Goal: Contribute content: Add original content to the website for others to see

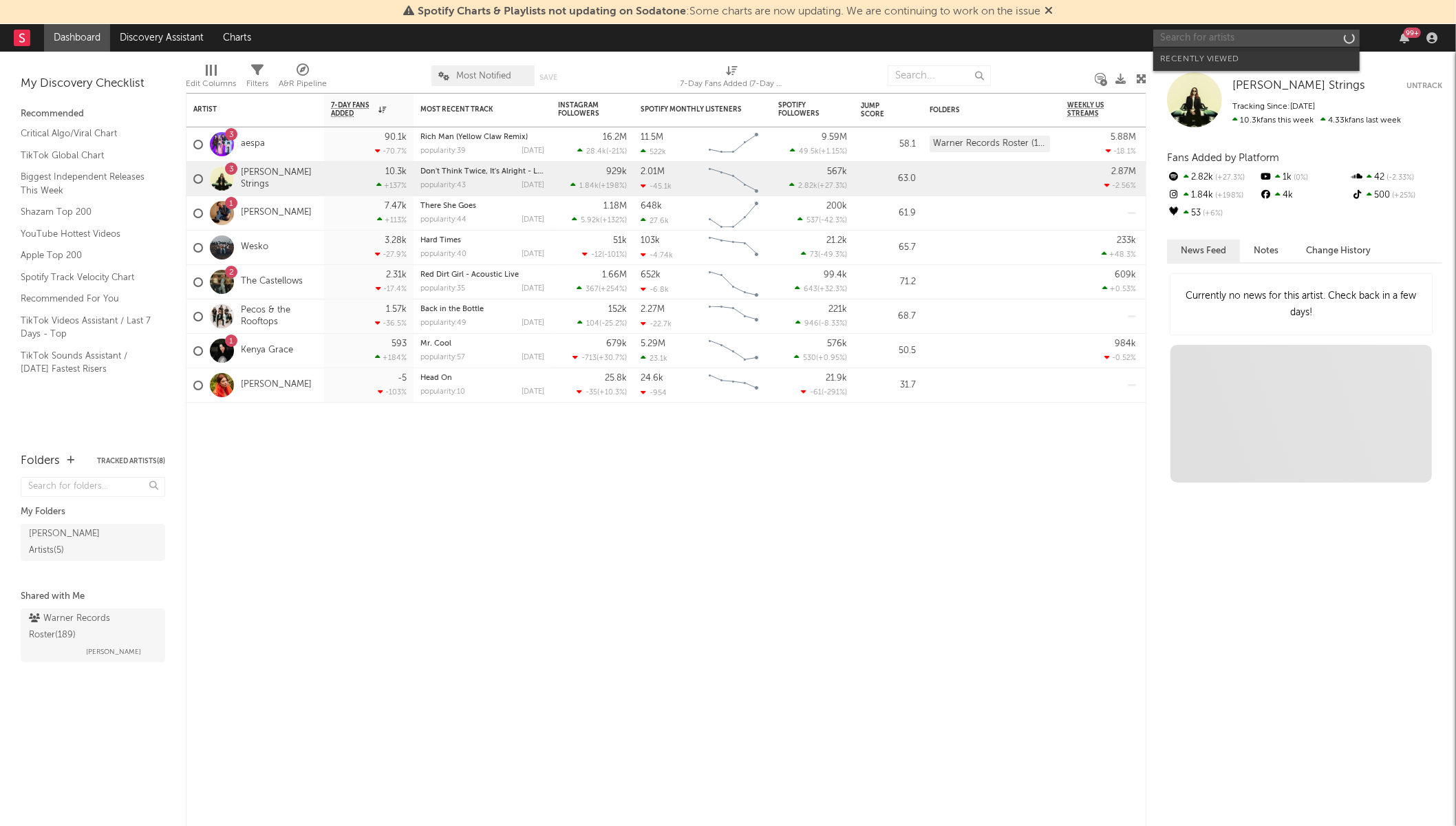
click at [1249, 42] on input "text" at bounding box center [1256, 38] width 206 height 17
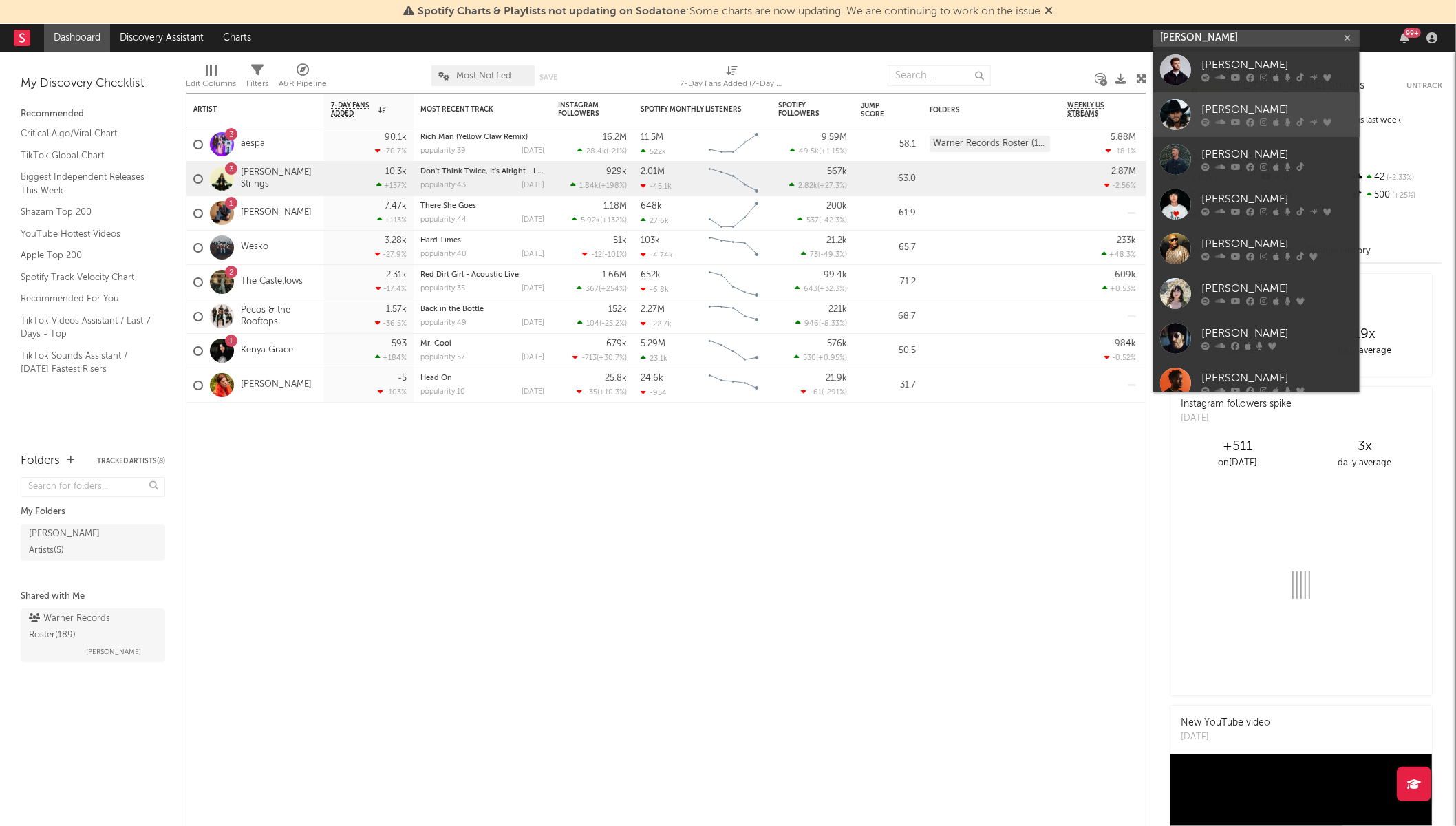
type input "[PERSON_NAME]"
click at [1263, 117] on div "[PERSON_NAME]" at bounding box center [1276, 109] width 151 height 16
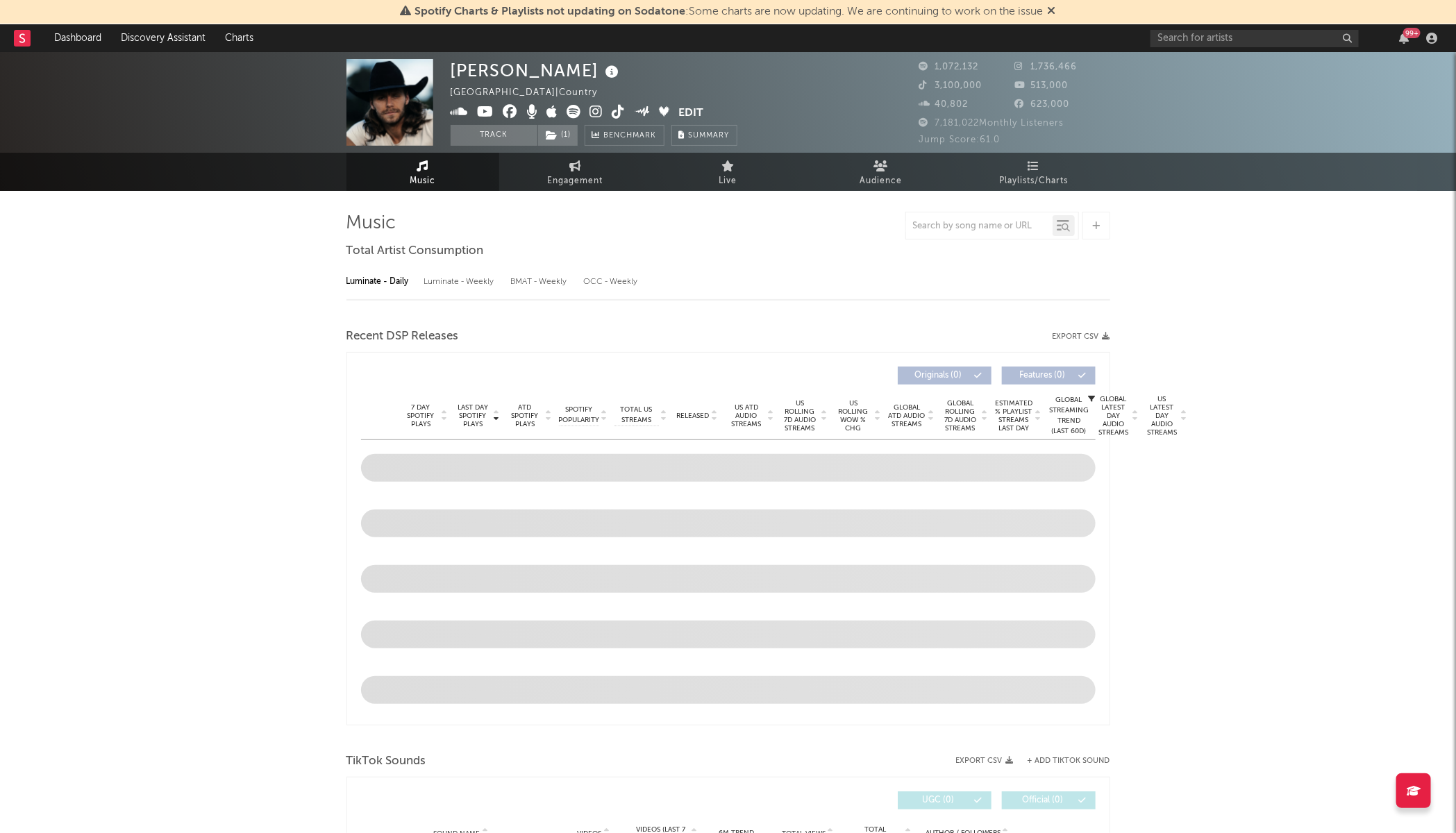
select select "6m"
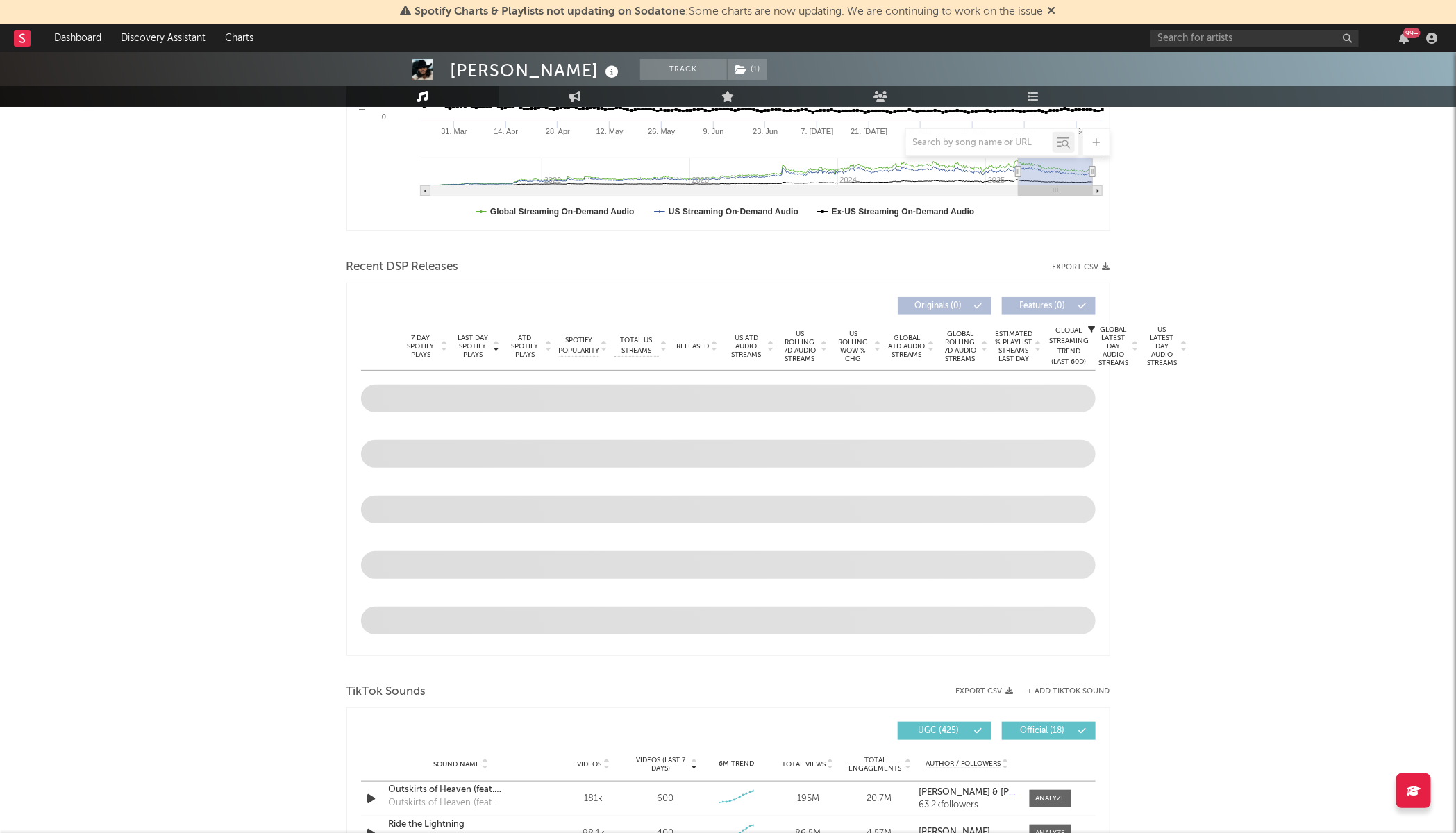
scroll to position [607, 0]
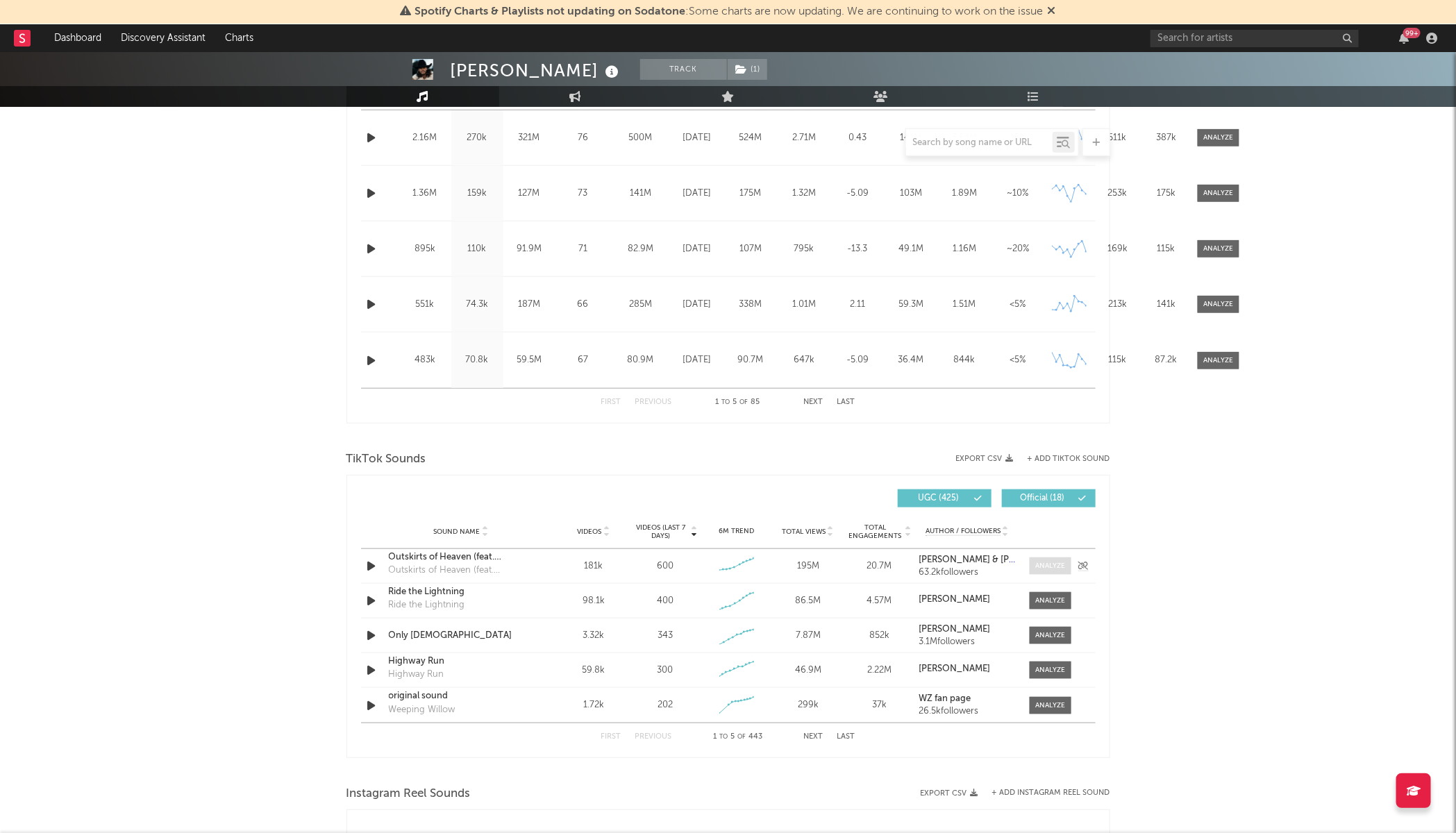
click at [1050, 564] on div at bounding box center [1050, 566] width 30 height 10
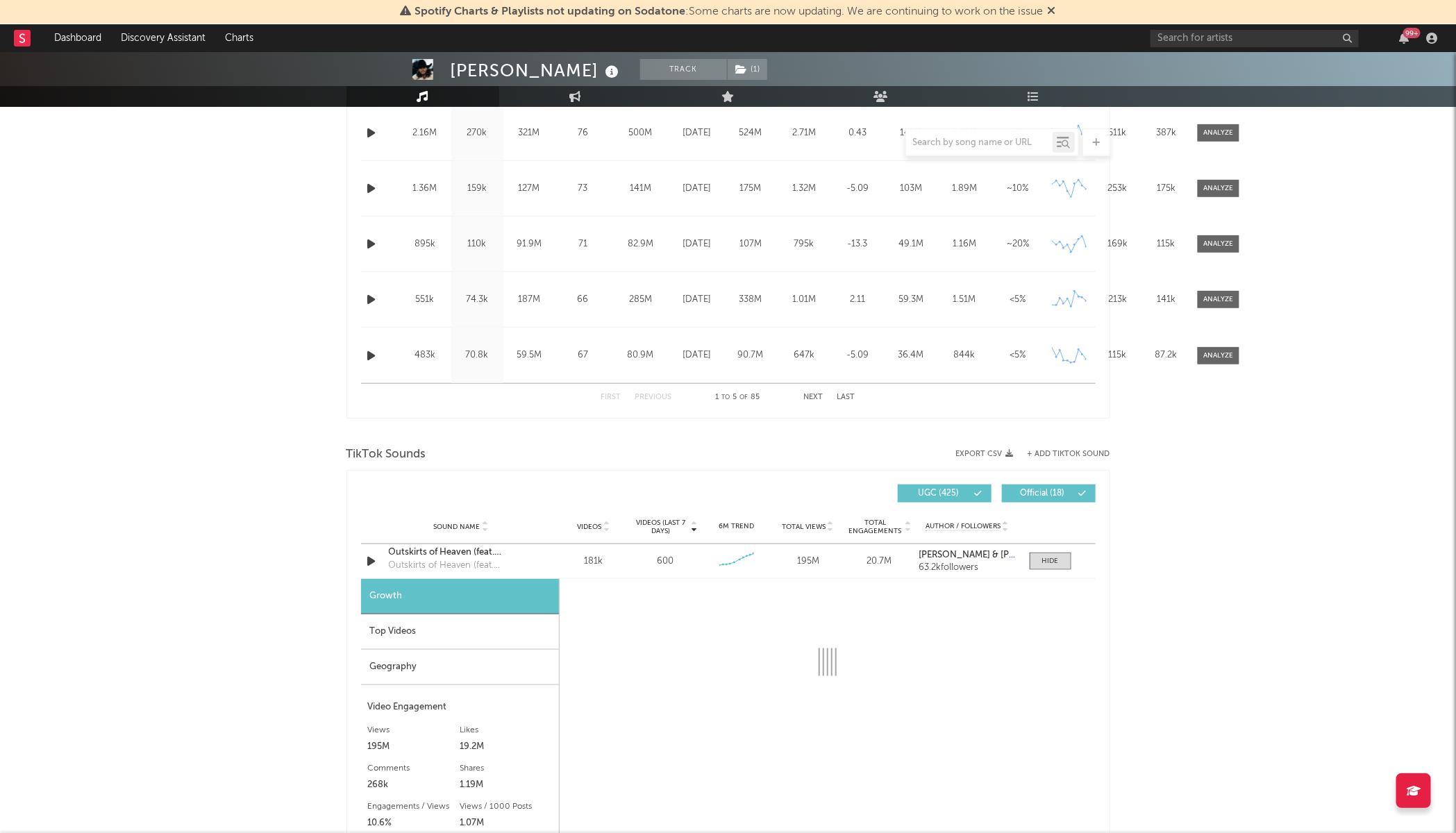
scroll to position [955, 0]
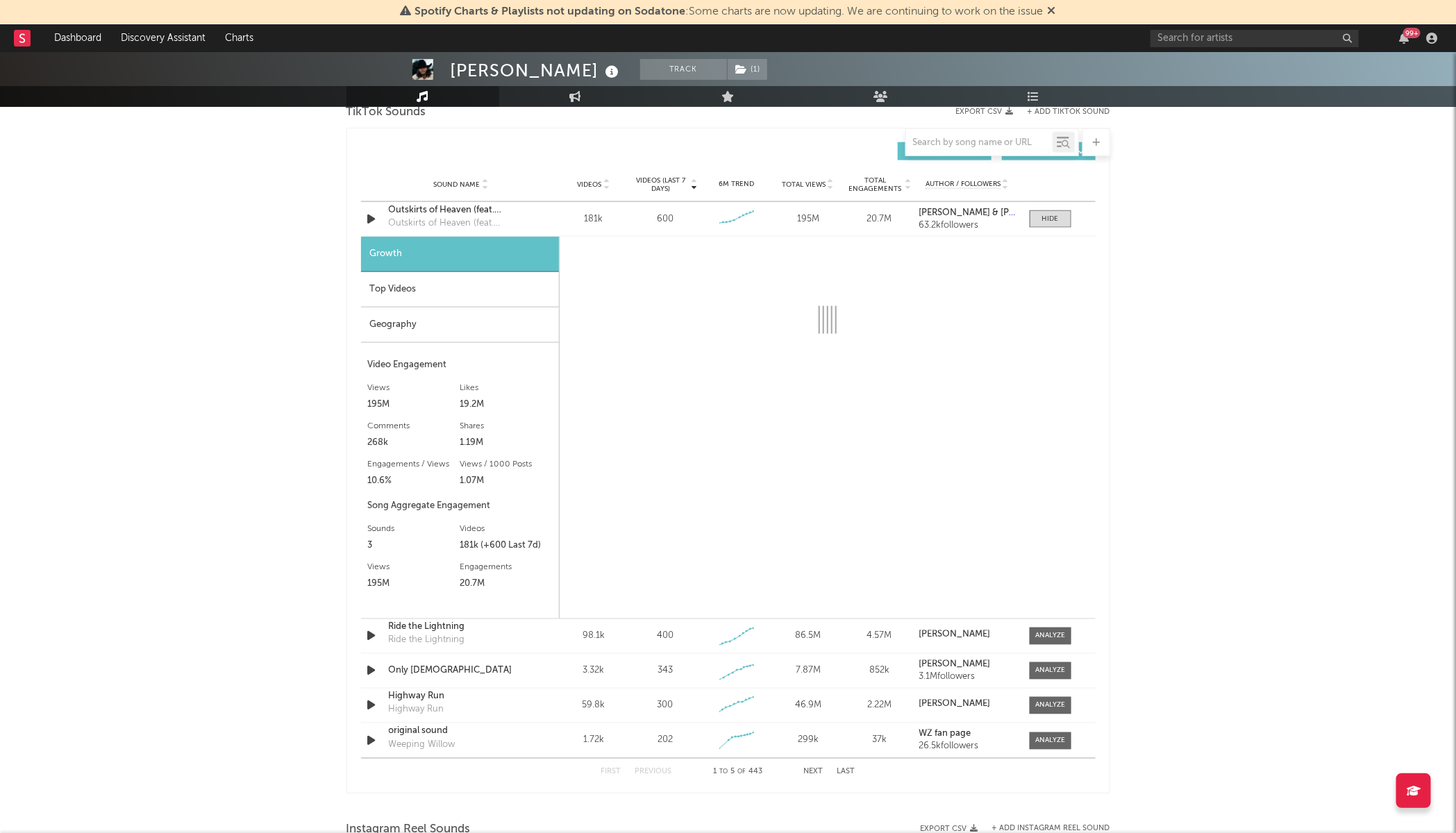
select select "6m"
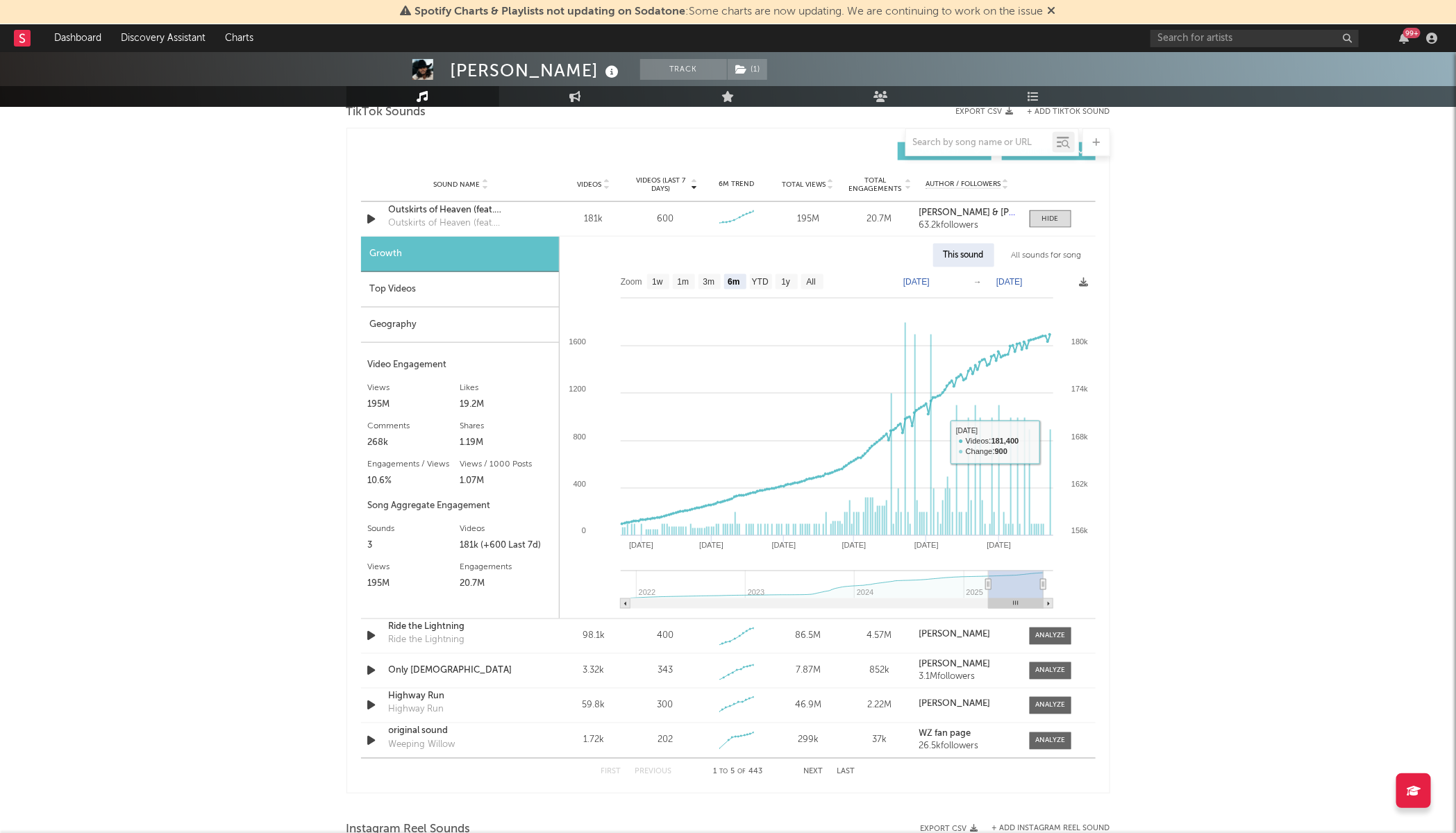
click at [1300, 411] on div "[PERSON_NAME] Track ( 1 ) [GEOGRAPHIC_DATA] | Country Edit Track ( 1 ) Benchmar…" at bounding box center [728, 337] width 1456 height 2479
click at [1052, 670] on div at bounding box center [1050, 671] width 30 height 10
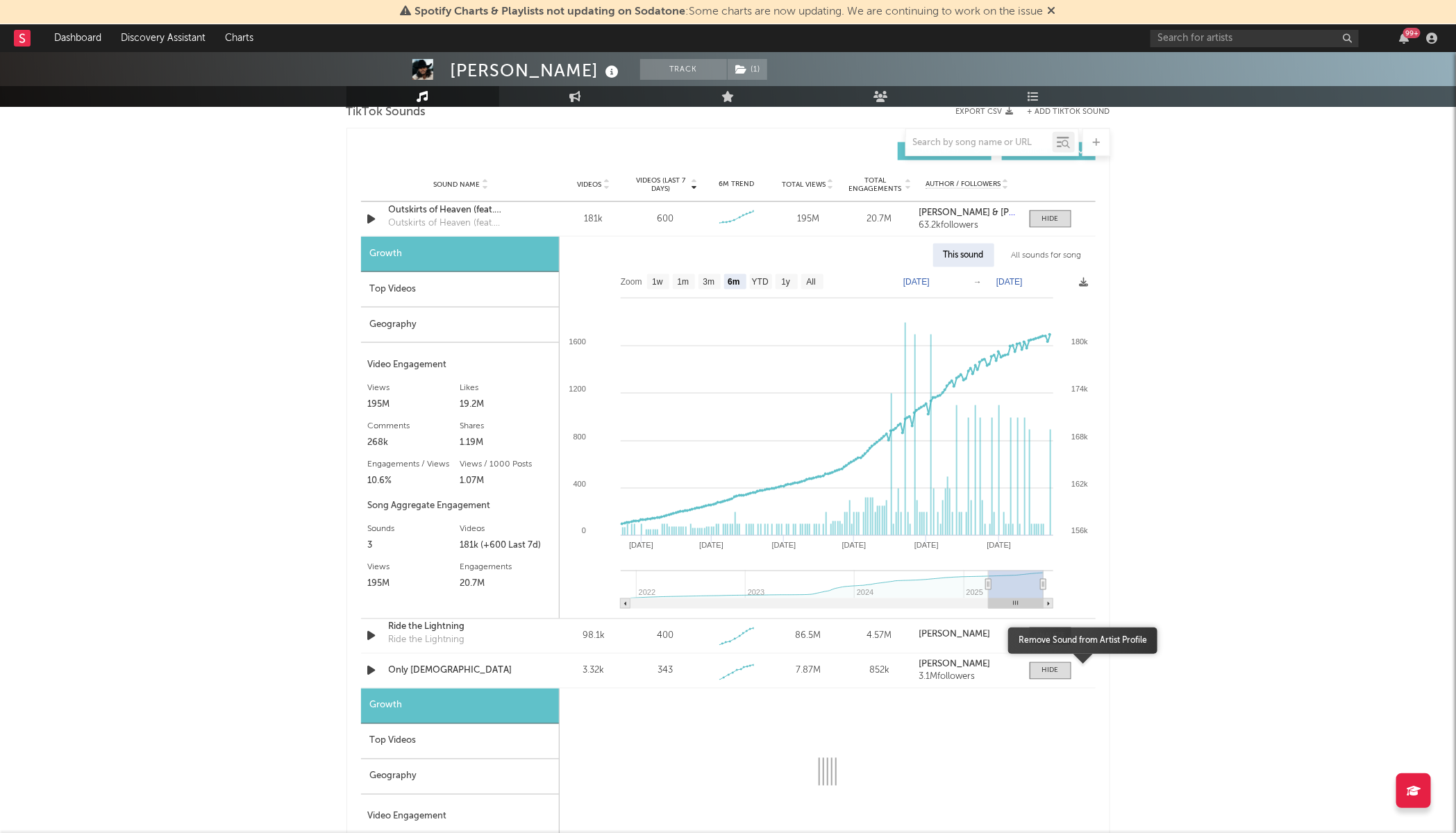
select select "1w"
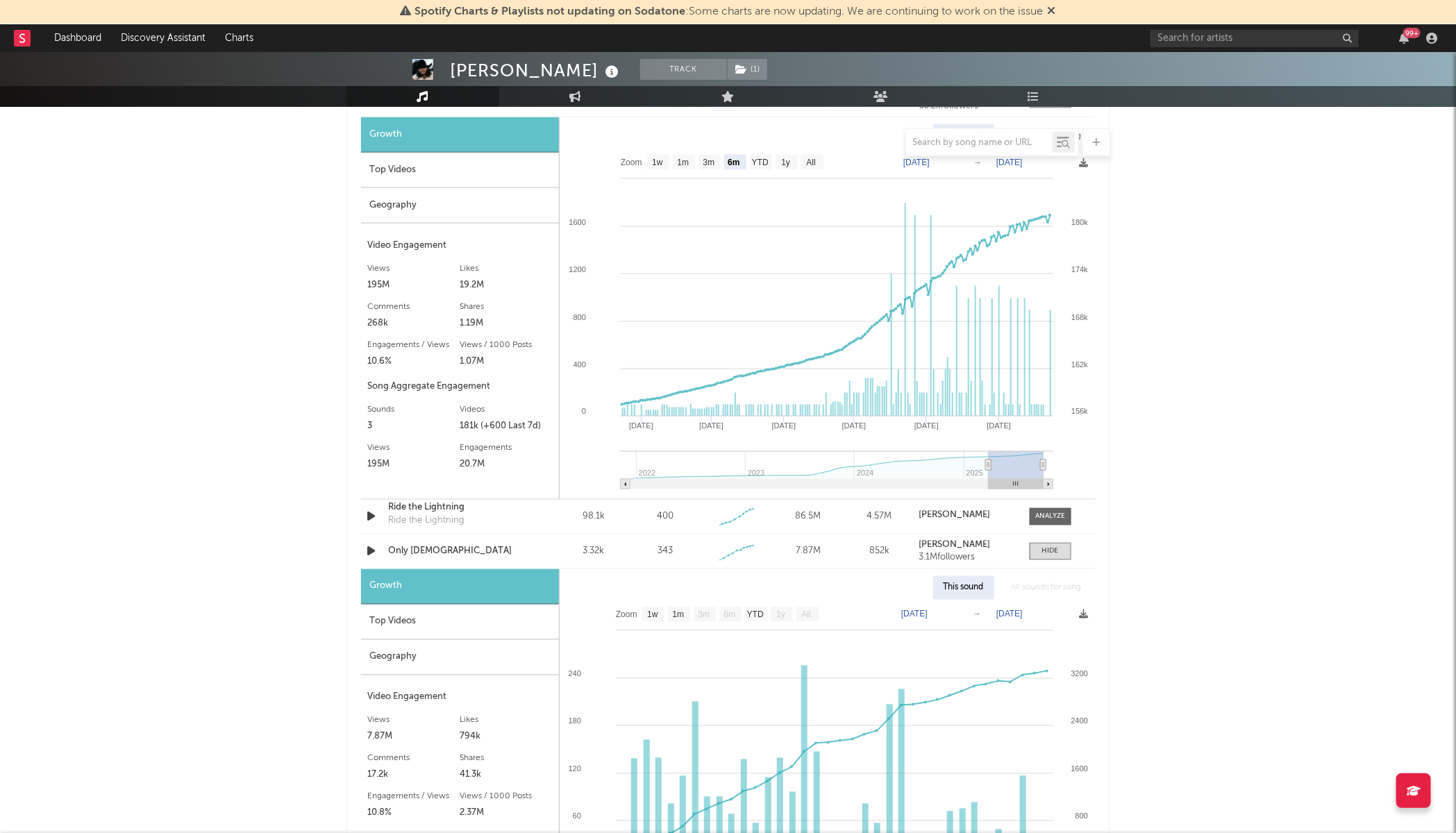
scroll to position [1215, 0]
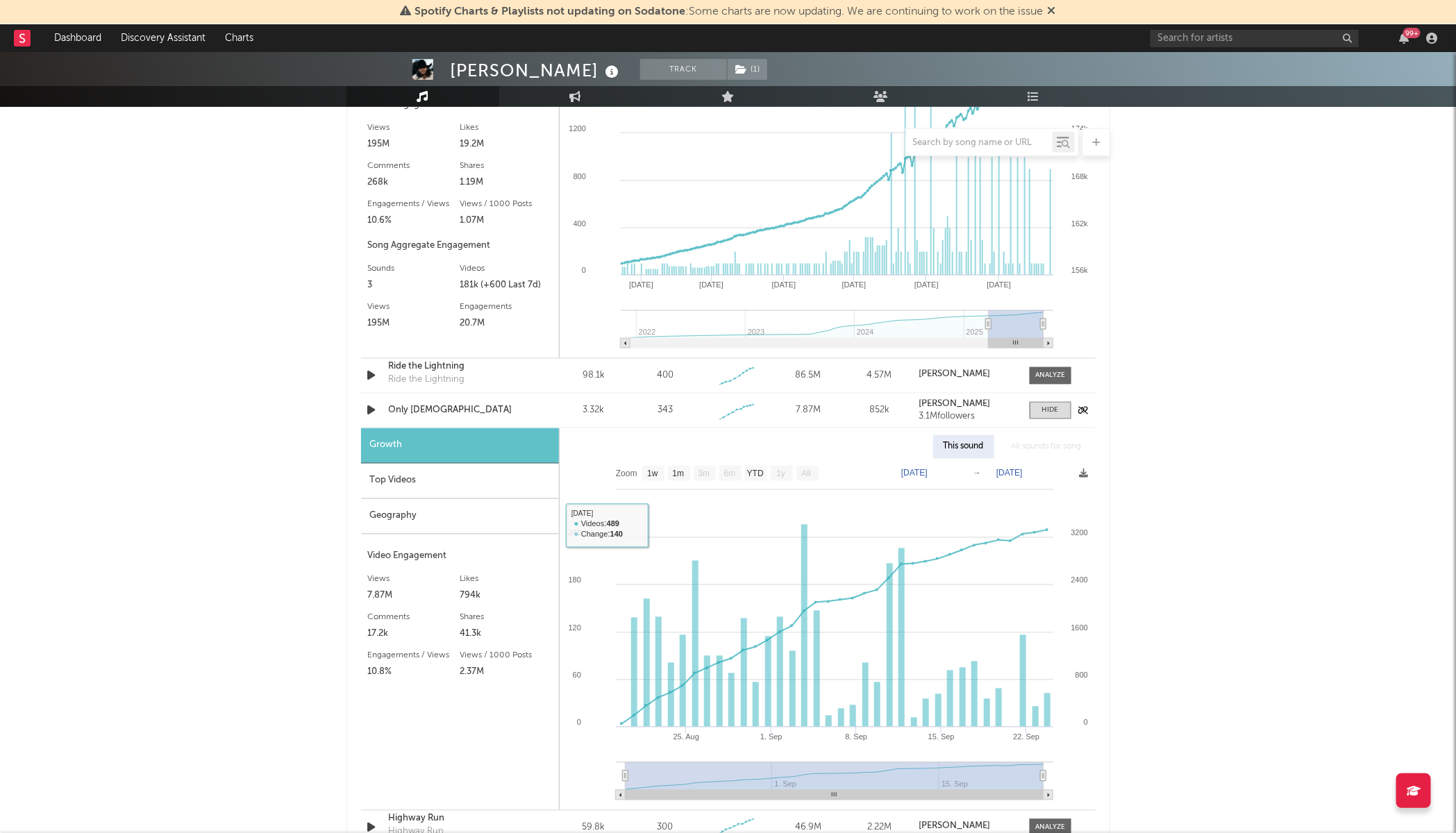
click at [420, 411] on div "Only [DEMOGRAPHIC_DATA]" at bounding box center [461, 410] width 145 height 14
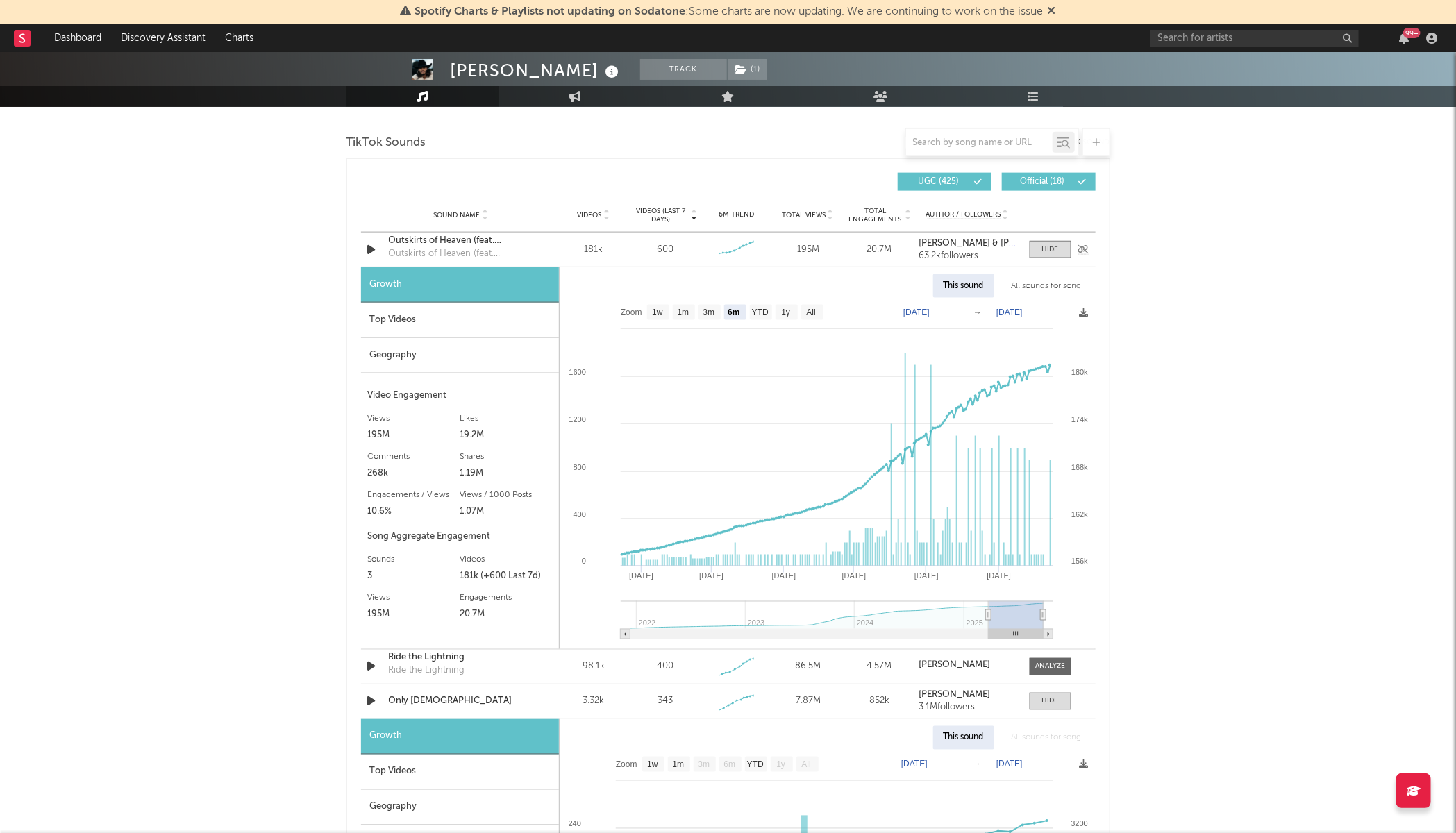
scroll to position [867, 0]
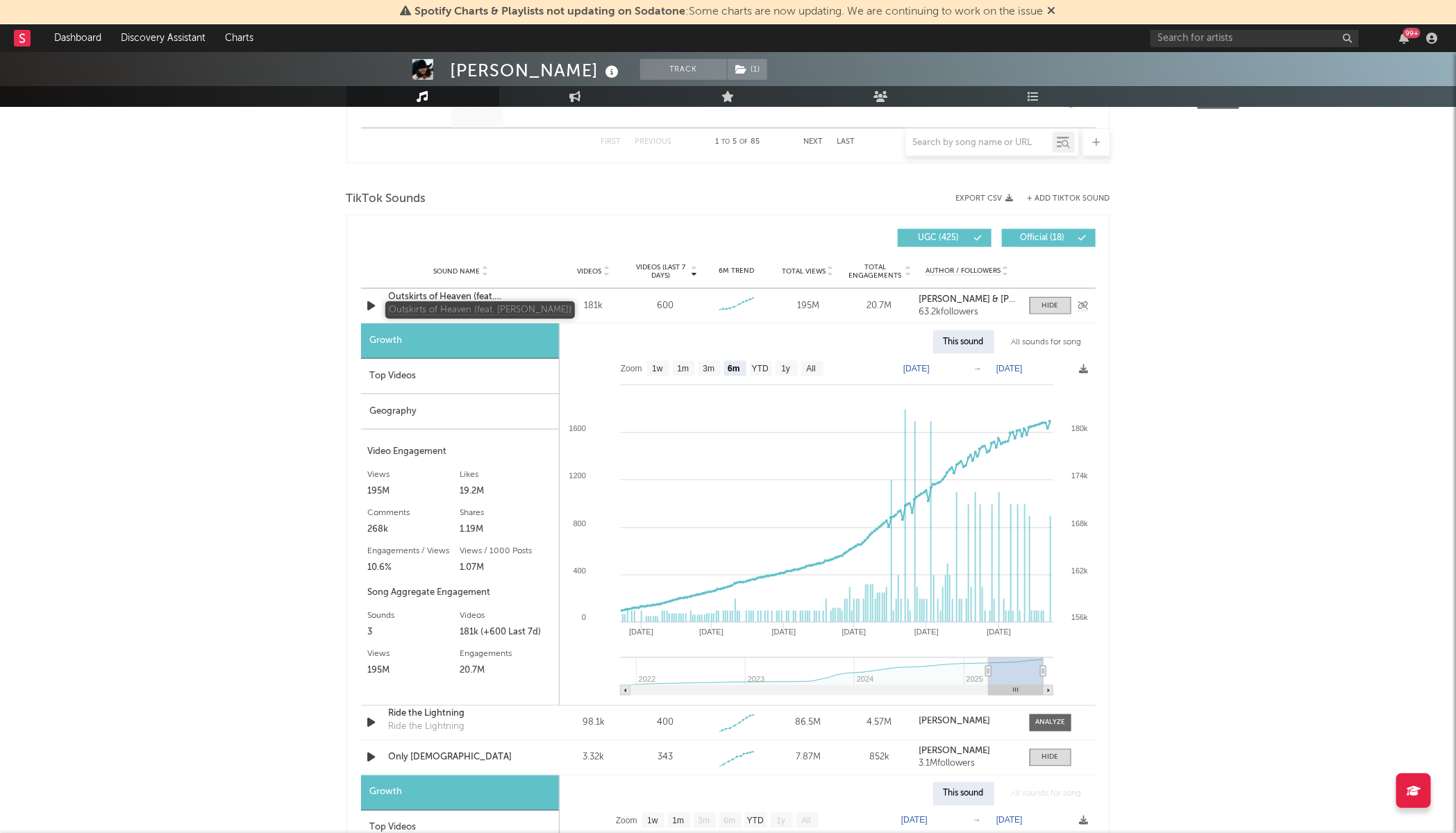
click at [470, 300] on div "Outskirts of Heaven (feat. [PERSON_NAME])" at bounding box center [461, 297] width 145 height 14
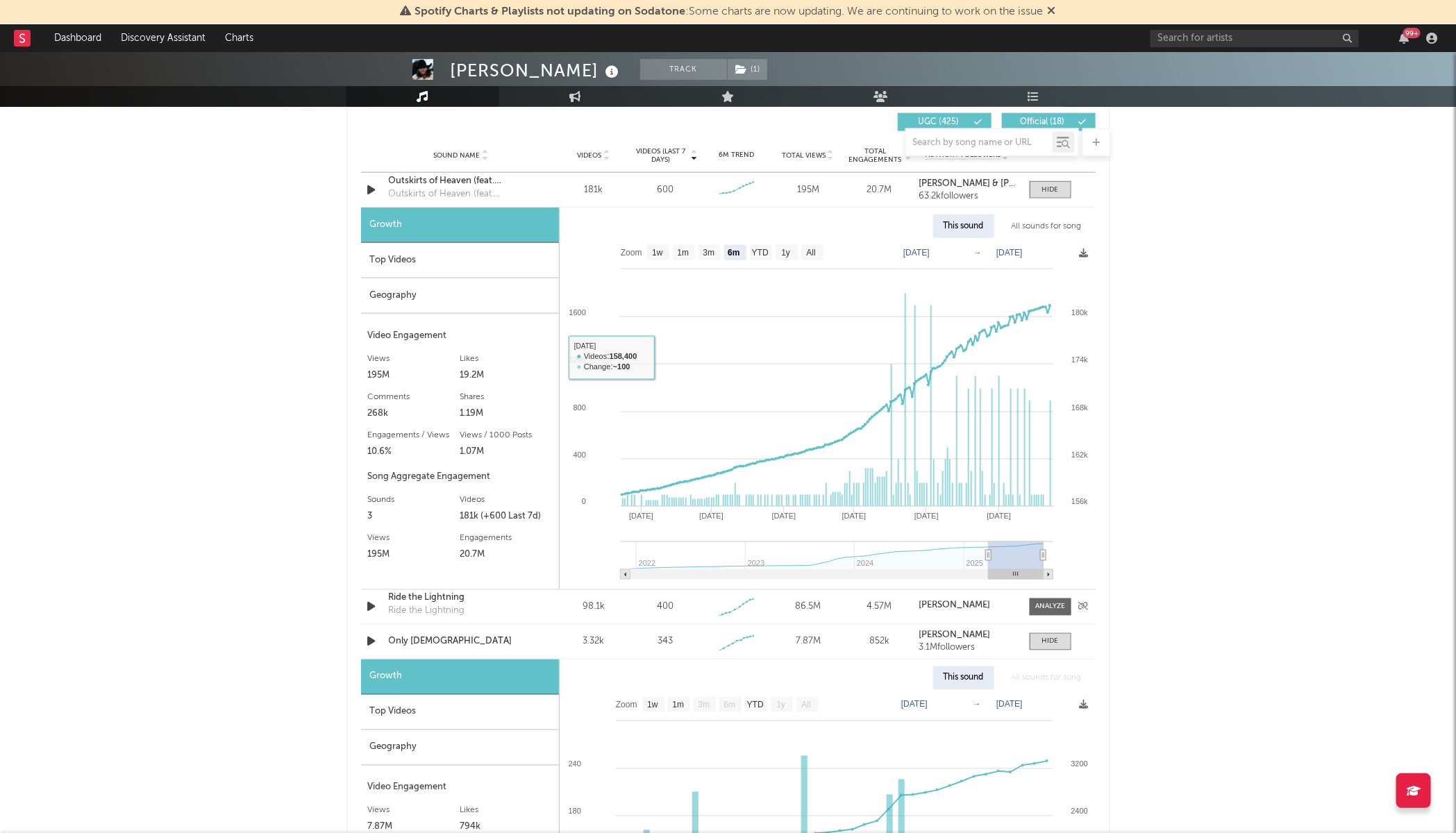
scroll to position [1128, 0]
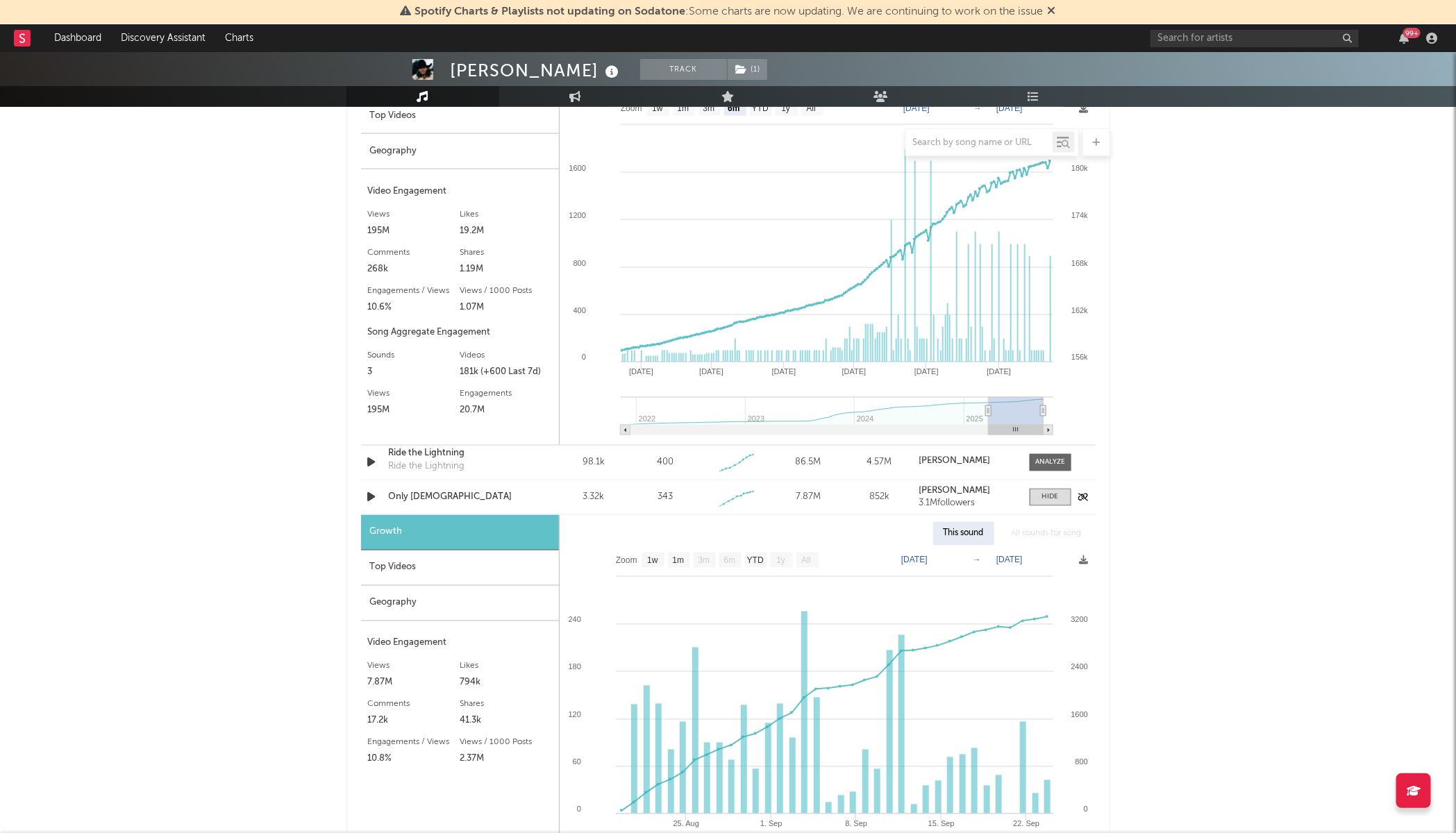
click at [422, 502] on div "Only [DEMOGRAPHIC_DATA]" at bounding box center [461, 498] width 145 height 14
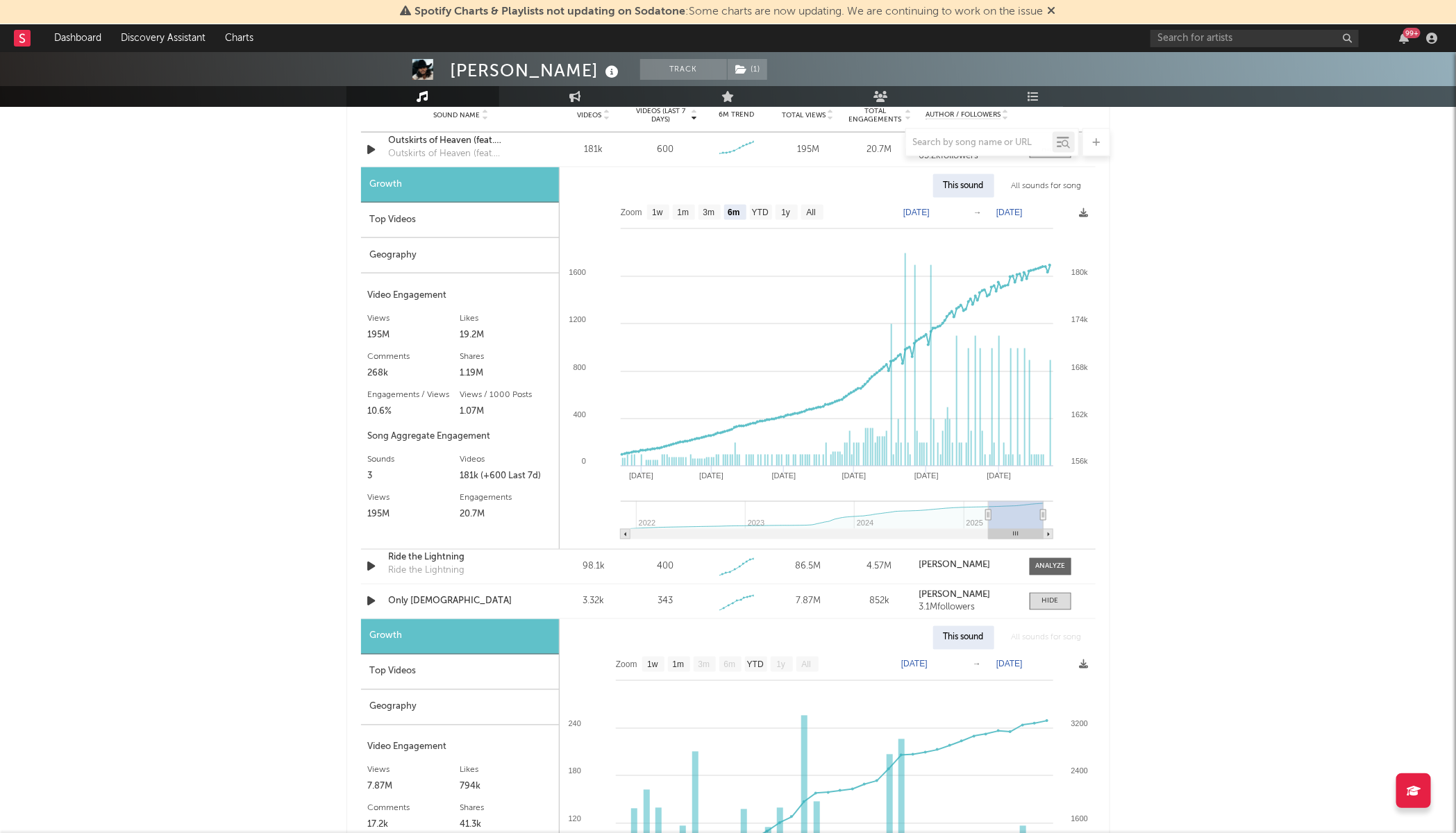
scroll to position [955, 0]
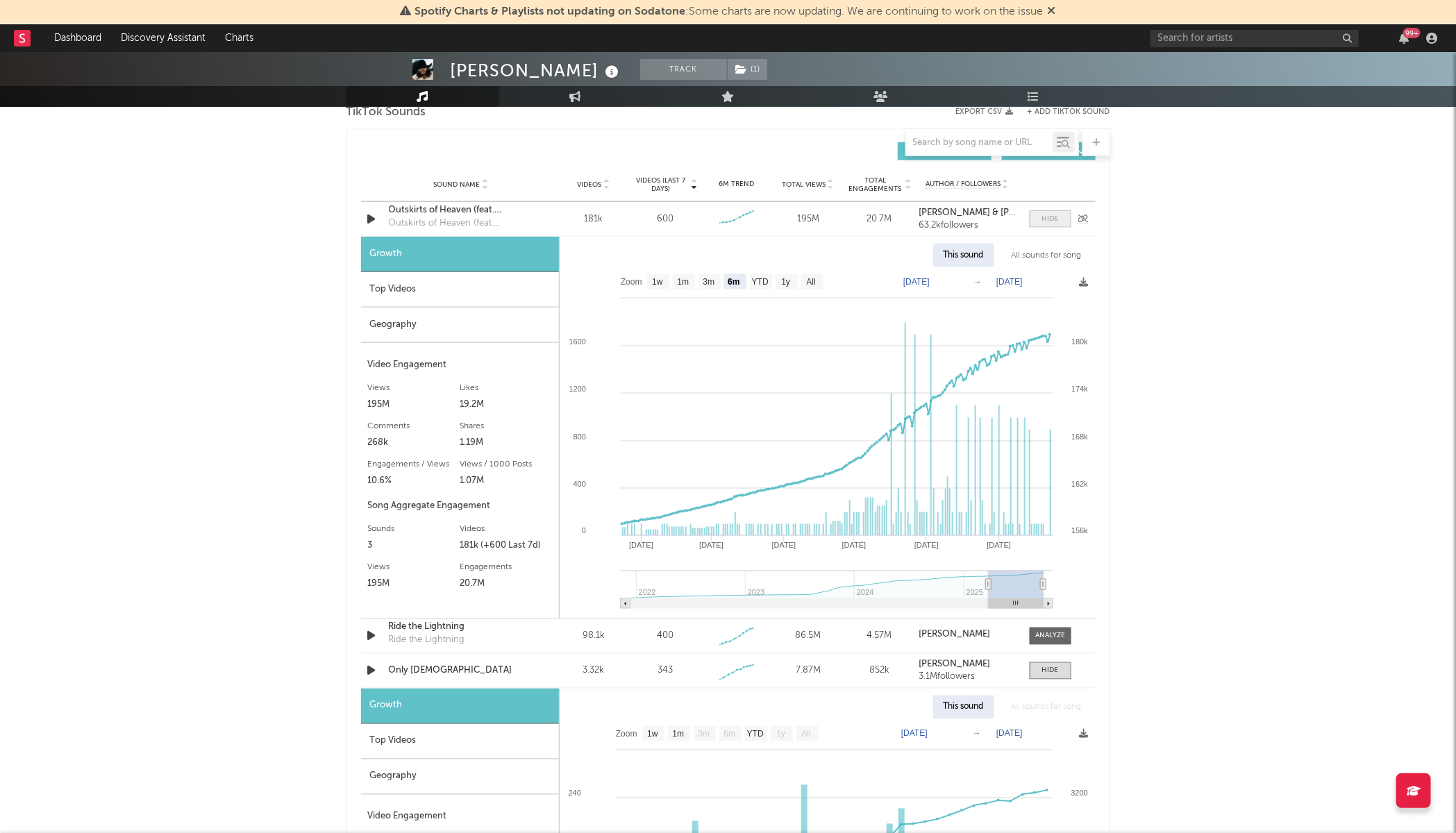
click at [1039, 224] on span at bounding box center [1051, 219] width 41 height 17
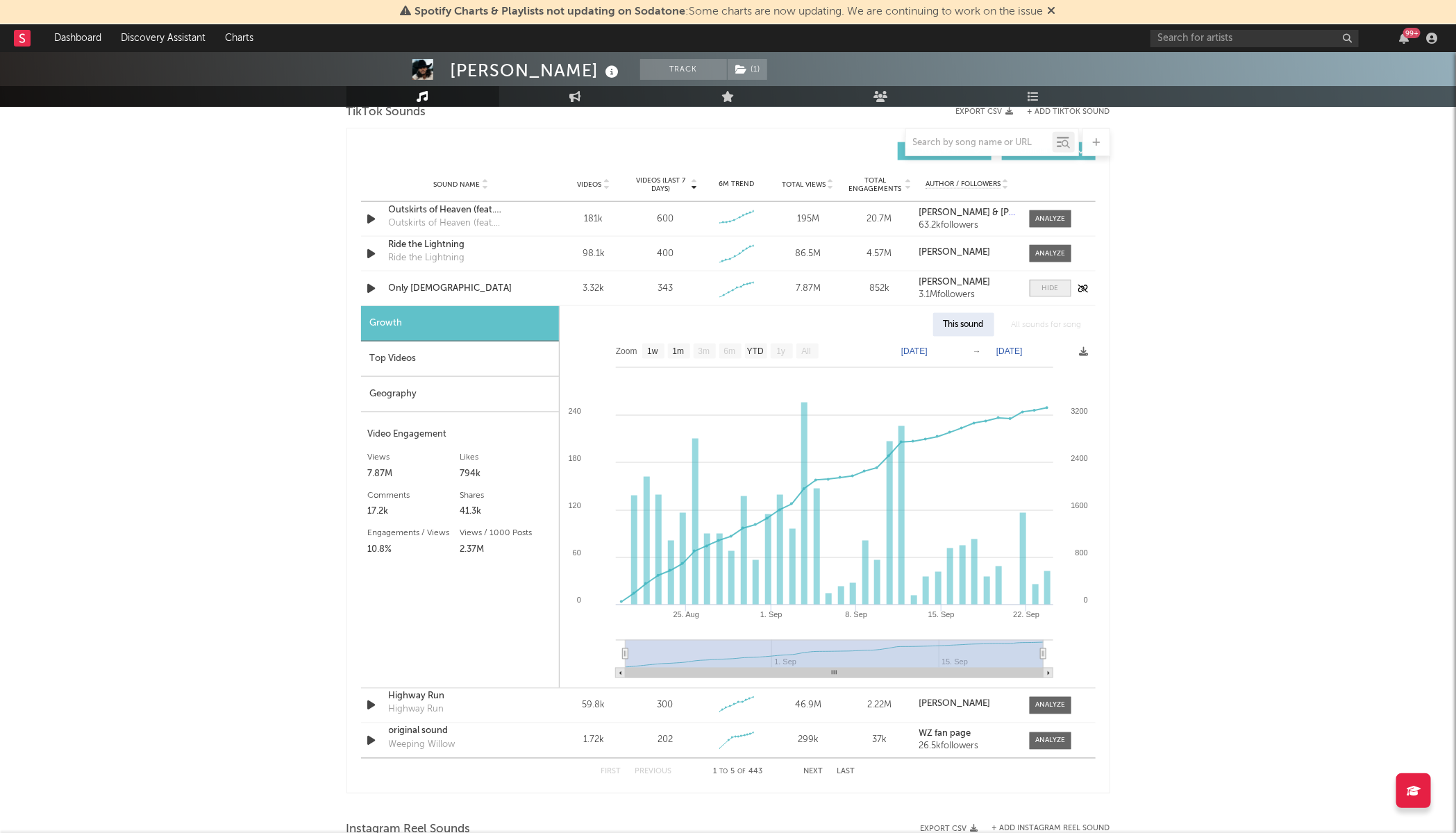
click at [1057, 285] on div at bounding box center [1050, 288] width 16 height 10
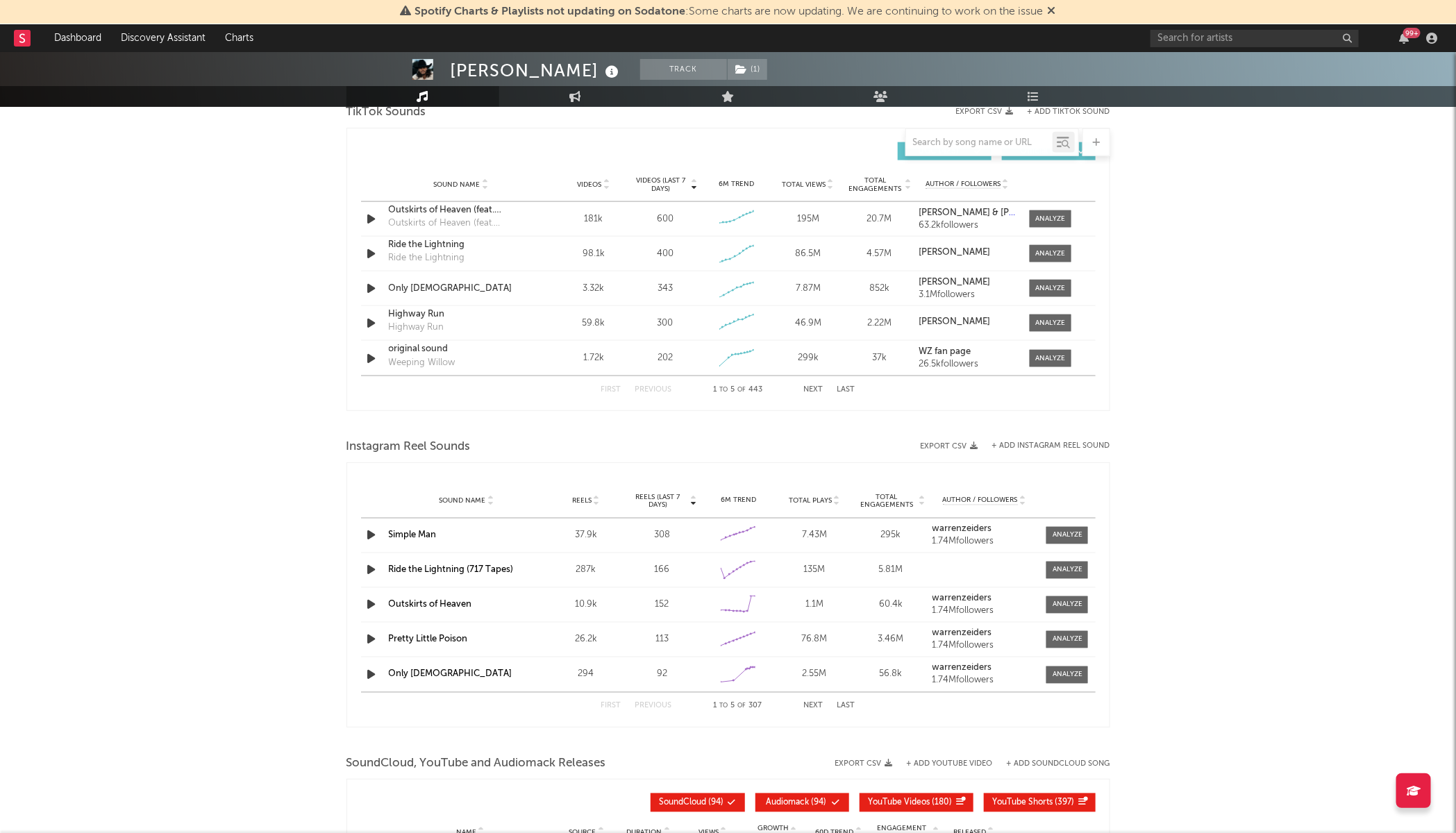
click at [831, 390] on div "First Previous 1 to 5 of 443 Next Last" at bounding box center [728, 389] width 254 height 27
click at [818, 393] on button "Next" at bounding box center [813, 390] width 20 height 8
click at [817, 393] on button "Next" at bounding box center [813, 390] width 20 height 8
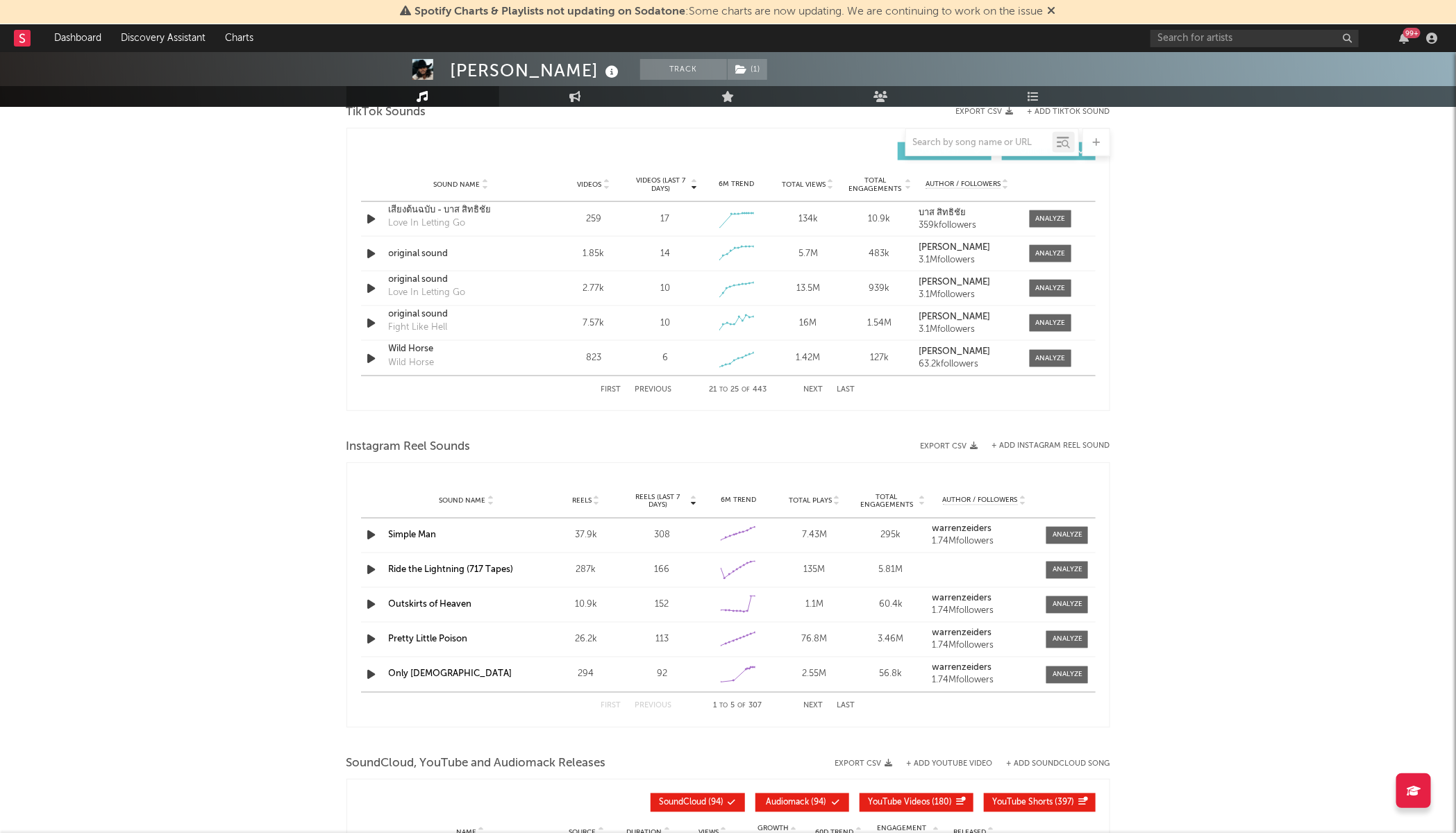
click at [817, 393] on button "Next" at bounding box center [813, 390] width 20 height 8
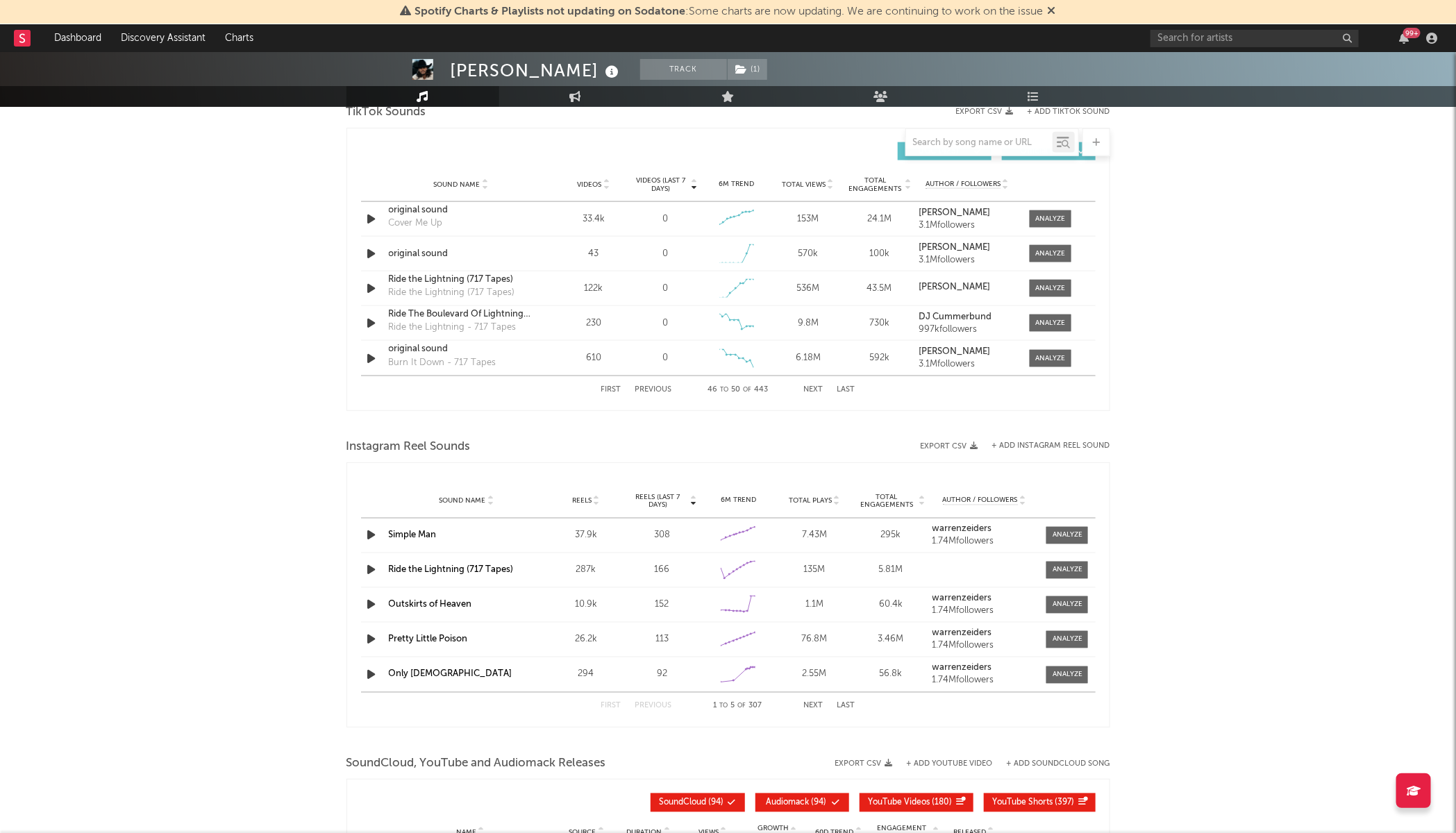
click at [817, 393] on button "Next" at bounding box center [813, 390] width 20 height 8
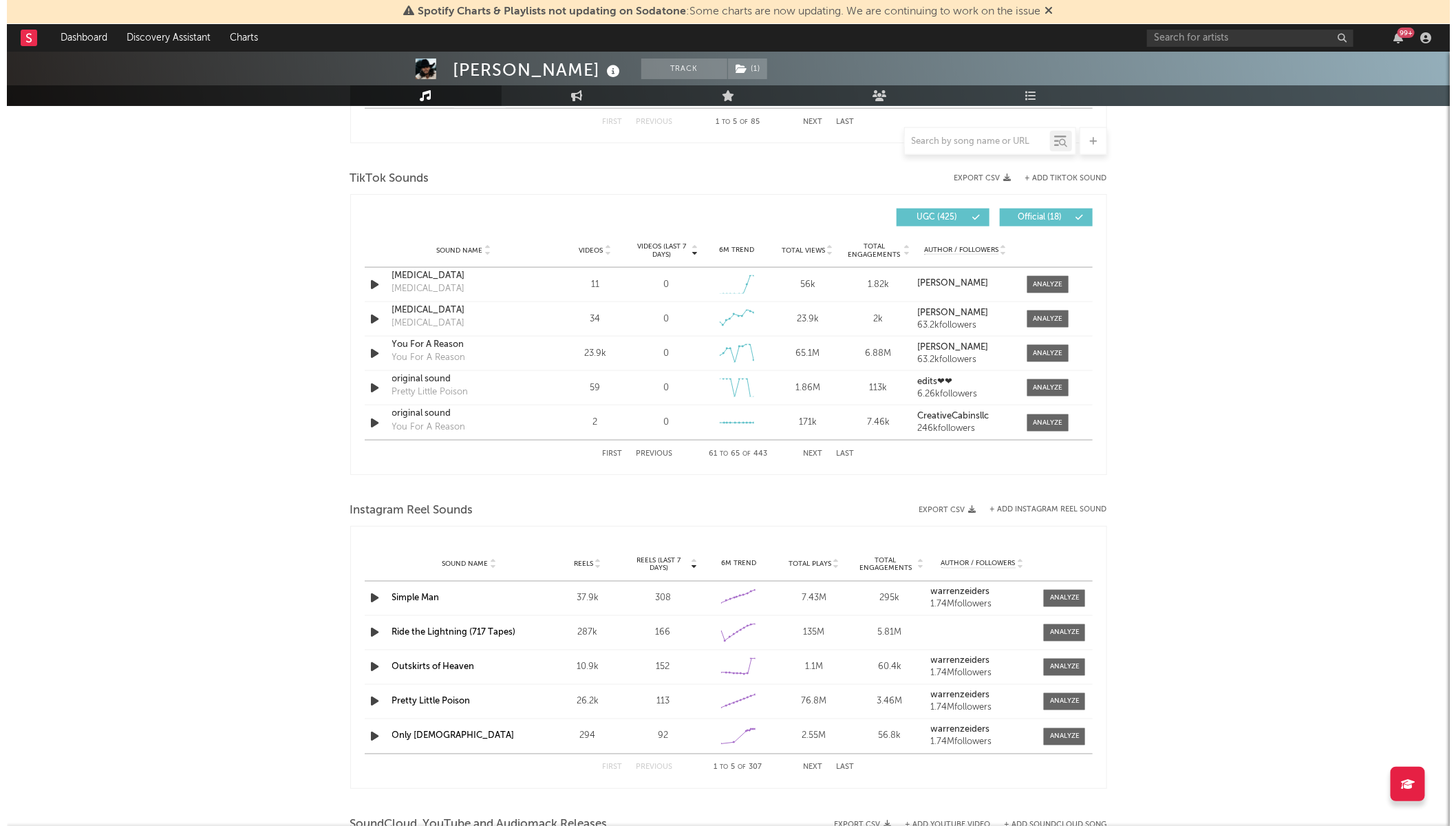
scroll to position [860, 0]
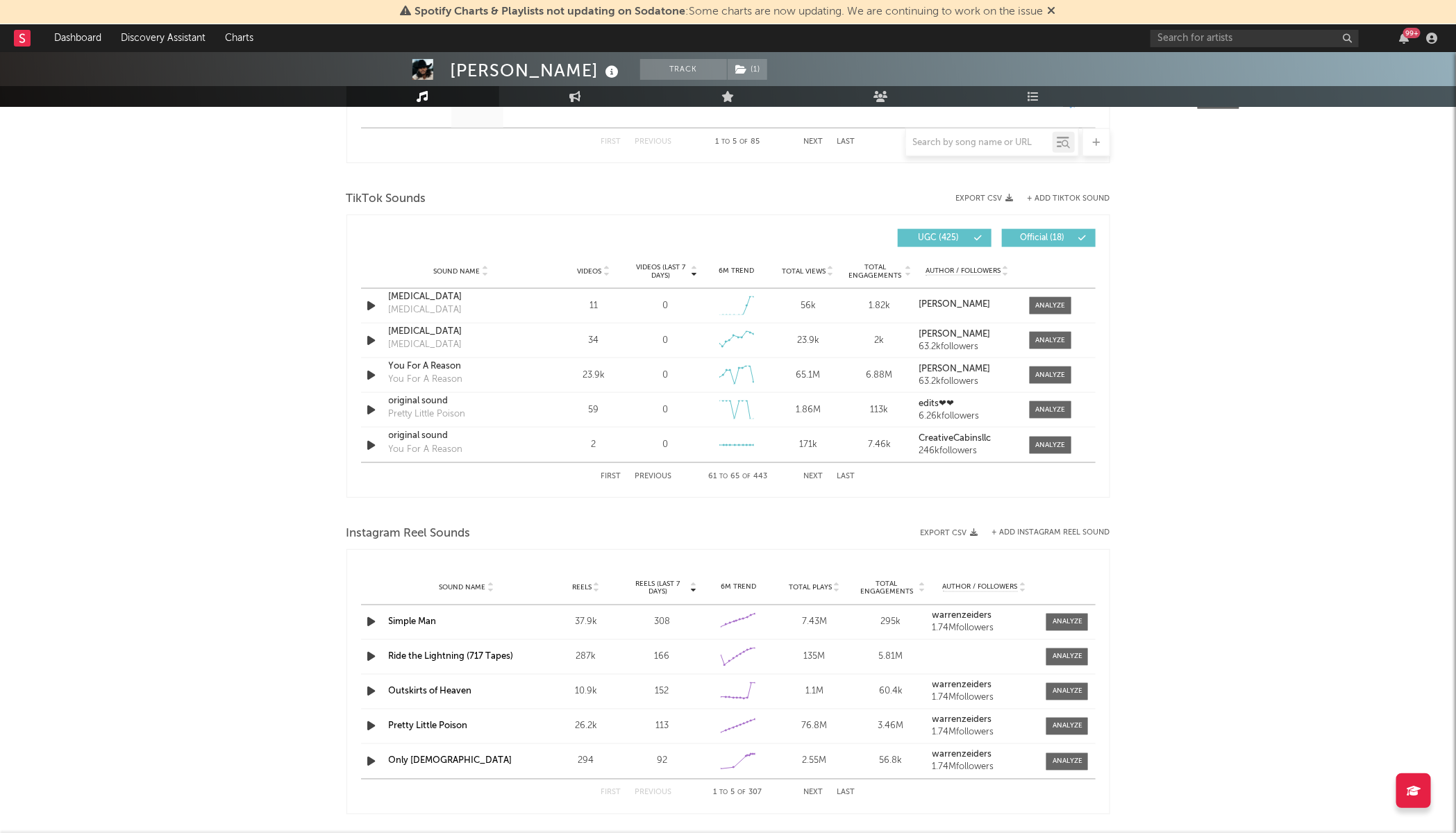
click at [1060, 186] on div at bounding box center [728, 177] width 763 height 21
click at [1082, 200] on button "+ Add TikTok Sound" at bounding box center [1069, 198] width 83 height 8
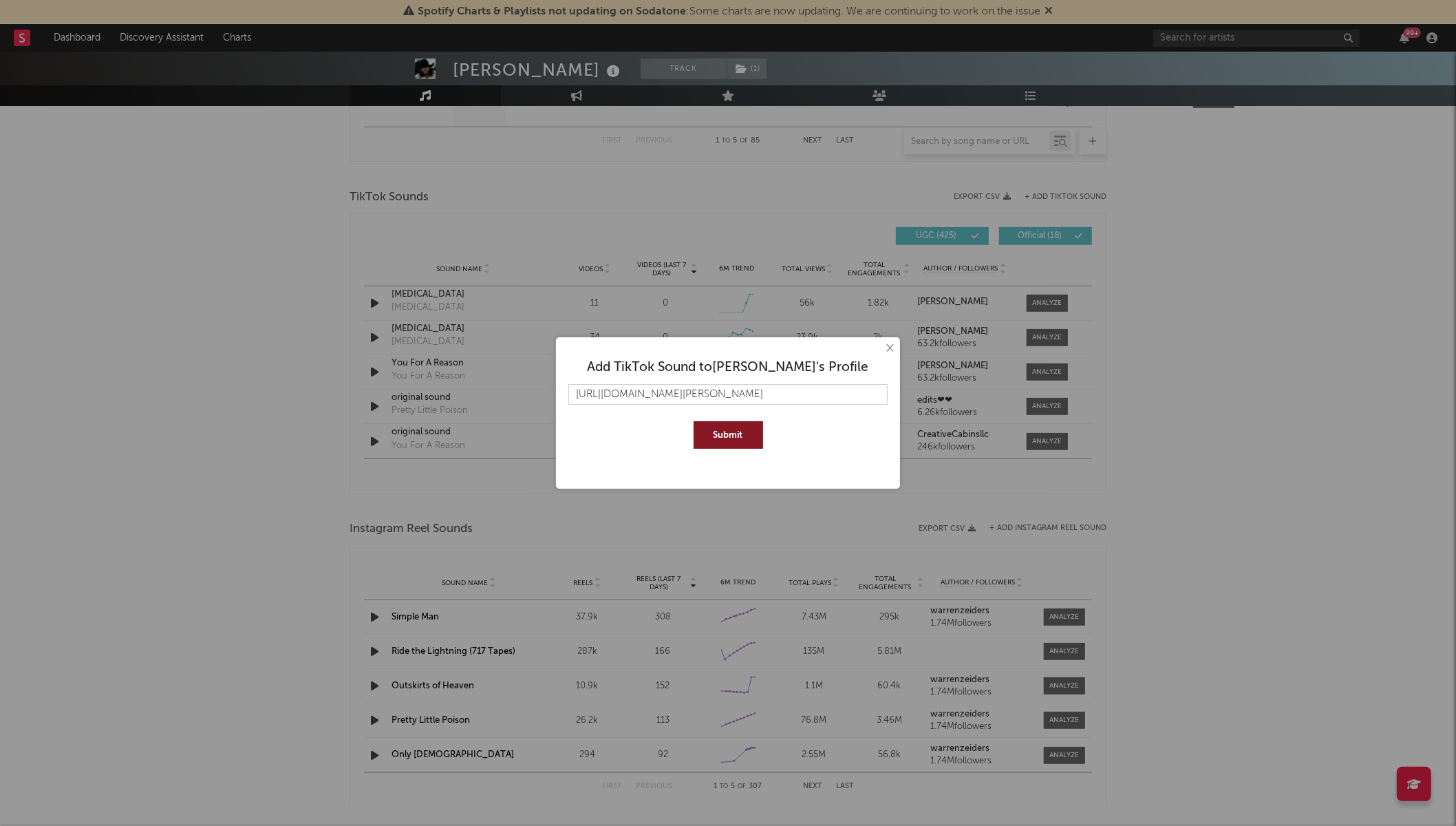
scroll to position [0, 287]
type input "[URL][DOMAIN_NAME][PERSON_NAME]"
click at [726, 434] on button "Submit" at bounding box center [728, 435] width 69 height 27
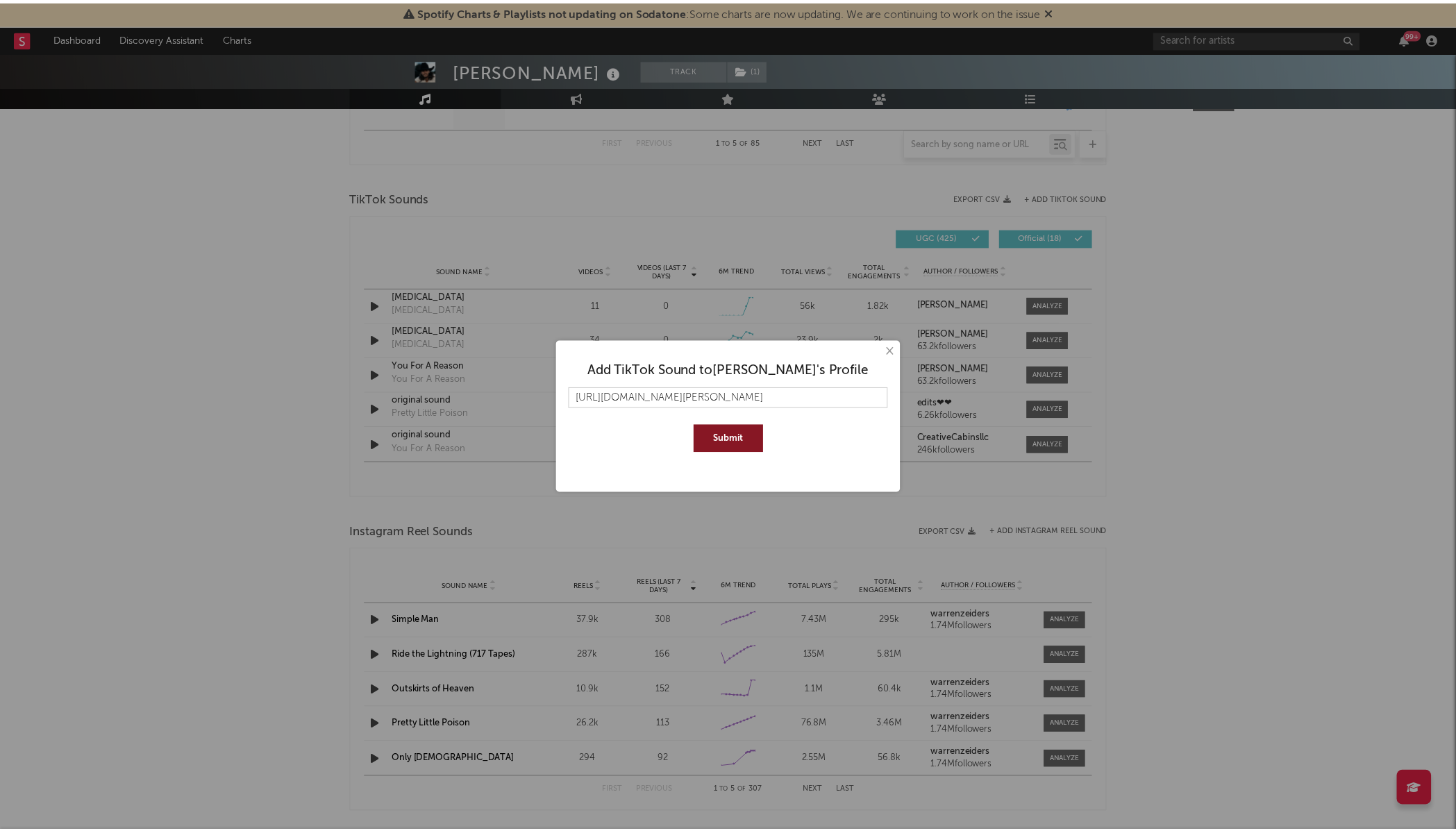
scroll to position [0, 0]
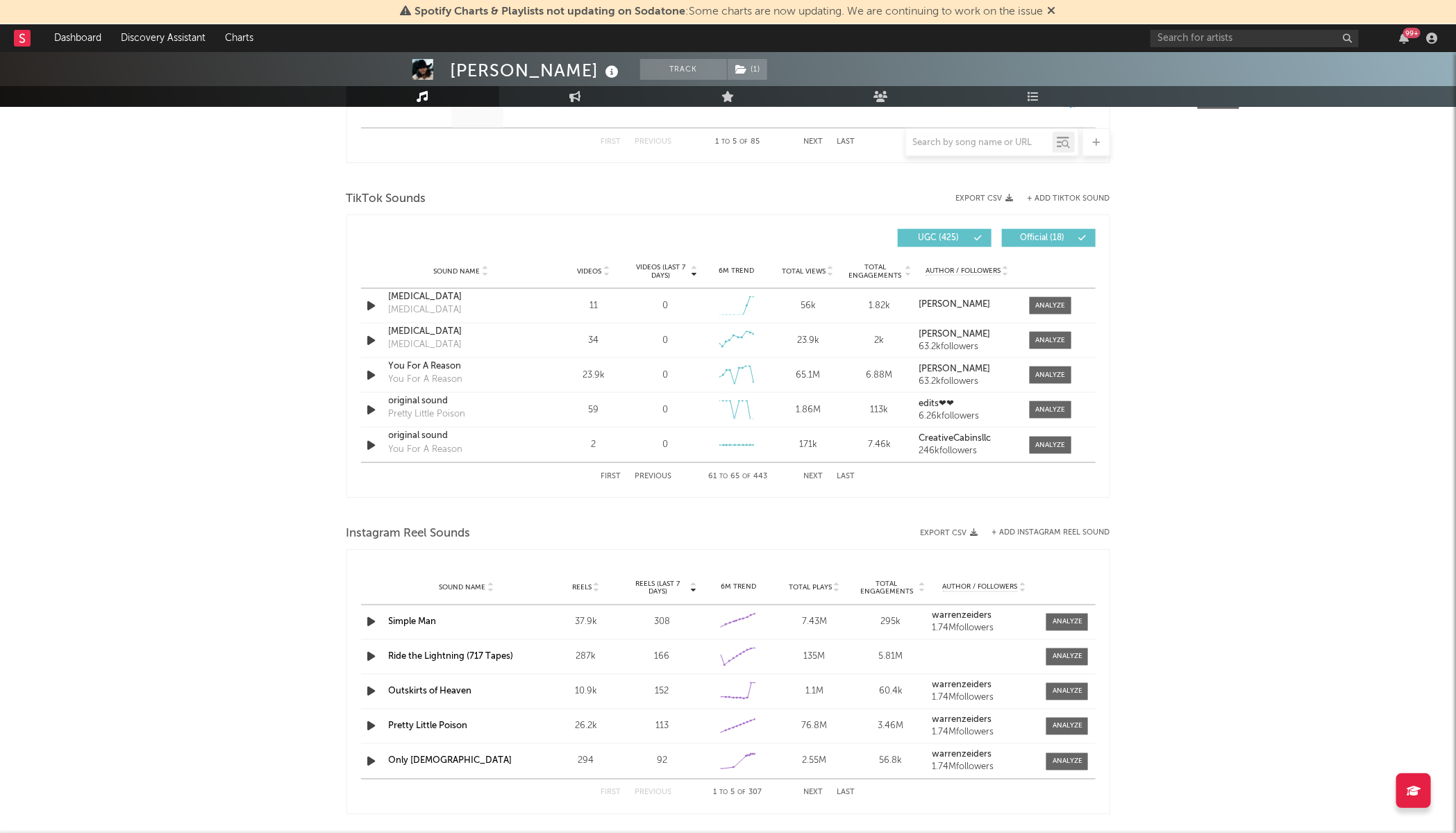
click at [606, 475] on button "First" at bounding box center [611, 476] width 20 height 8
click at [813, 478] on button "Next" at bounding box center [813, 476] width 20 height 8
click at [1023, 305] on div at bounding box center [1047, 306] width 48 height 17
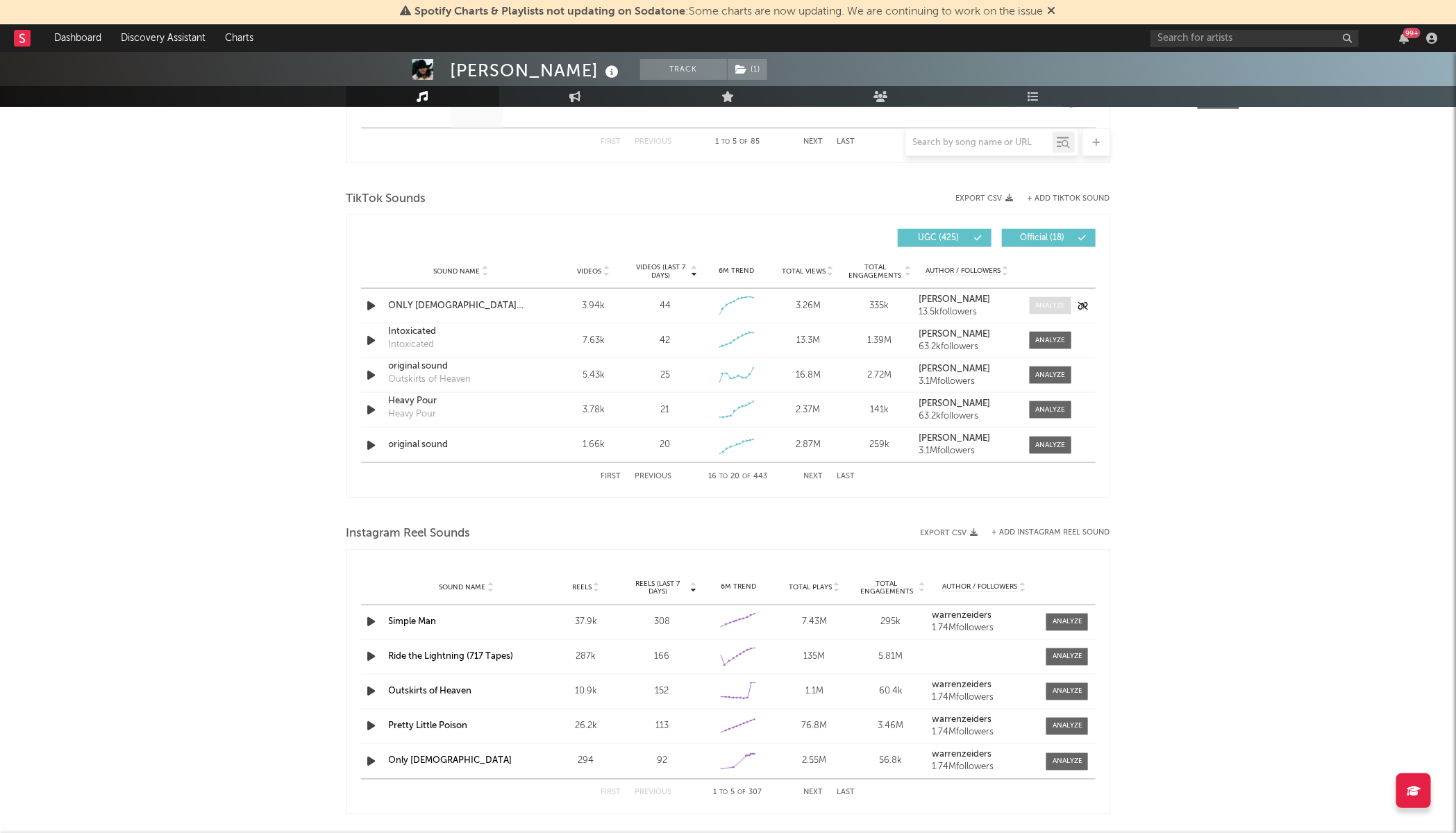
click at [1046, 304] on div at bounding box center [1050, 306] width 30 height 10
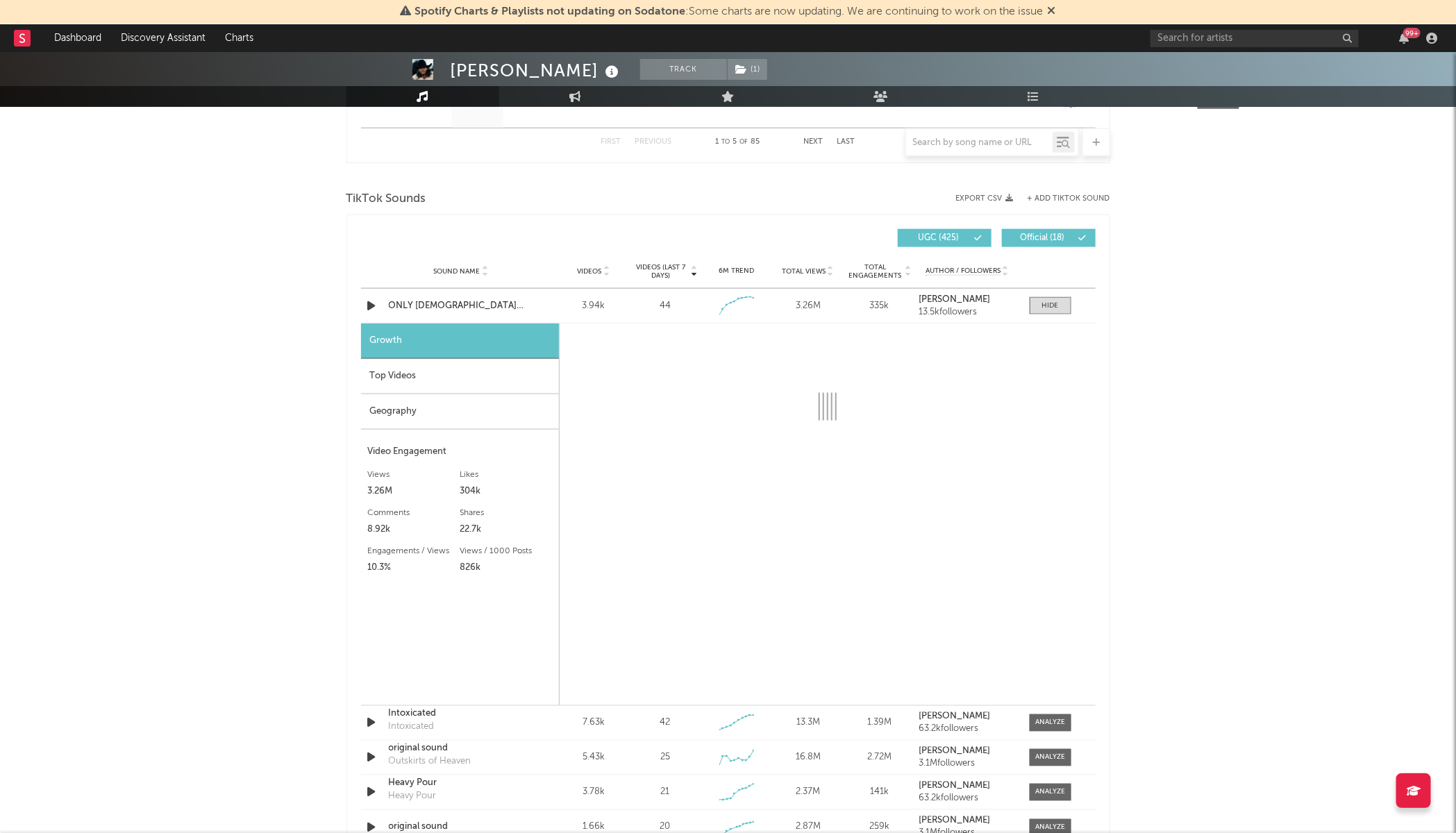
select select "1w"
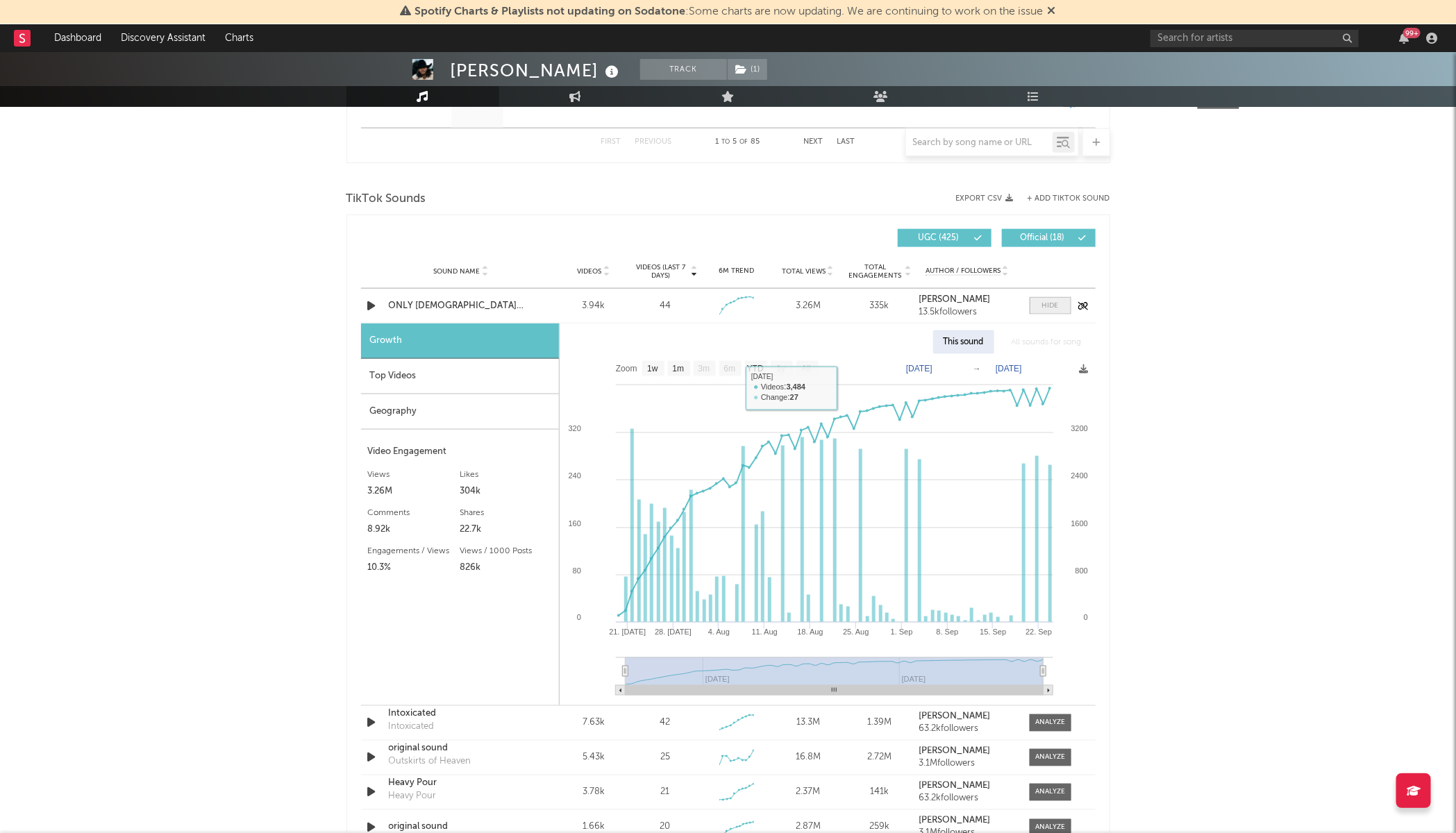
click at [1035, 313] on span at bounding box center [1051, 306] width 41 height 17
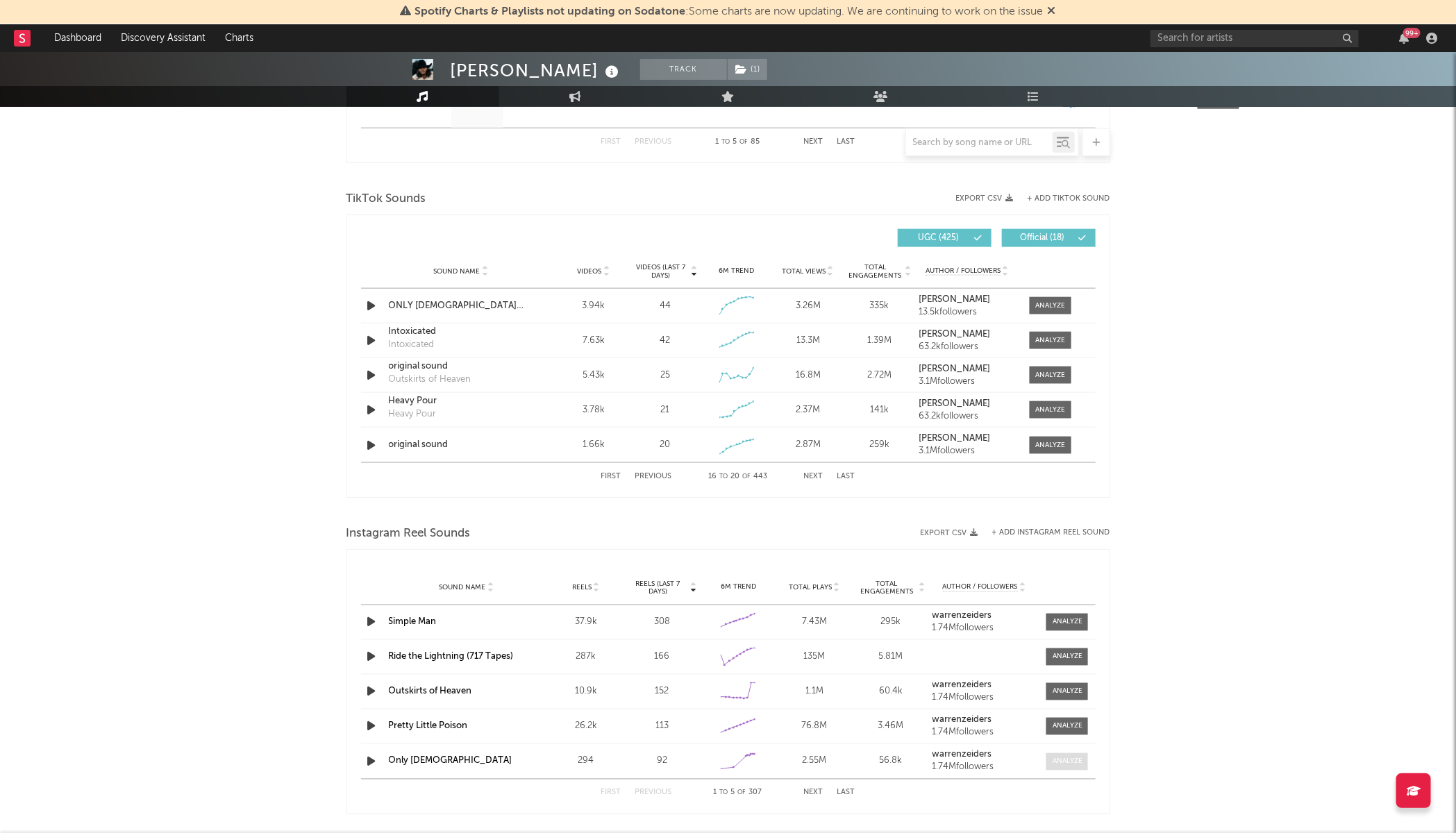
click at [1067, 761] on div at bounding box center [1067, 761] width 30 height 10
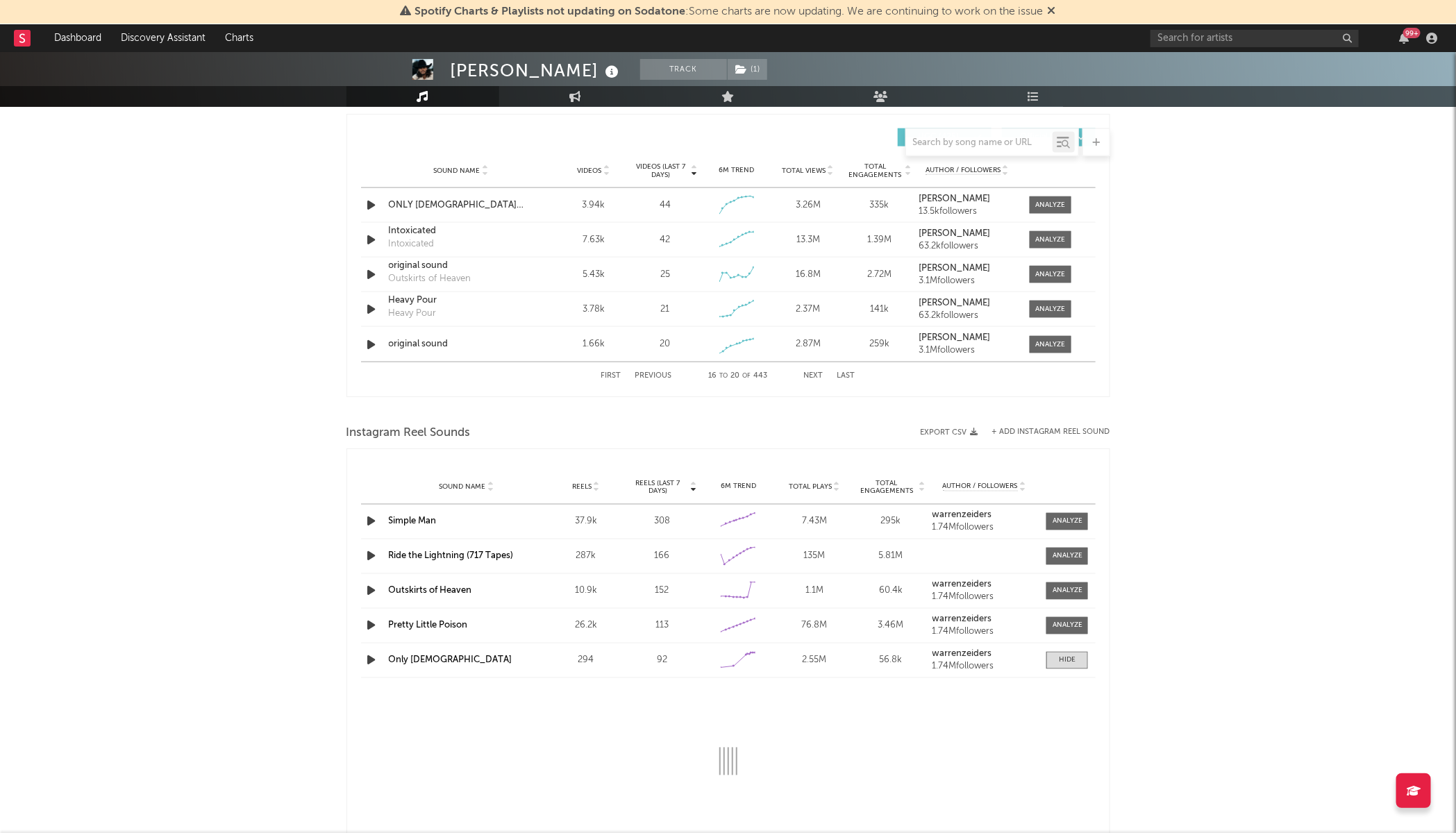
select select "1w"
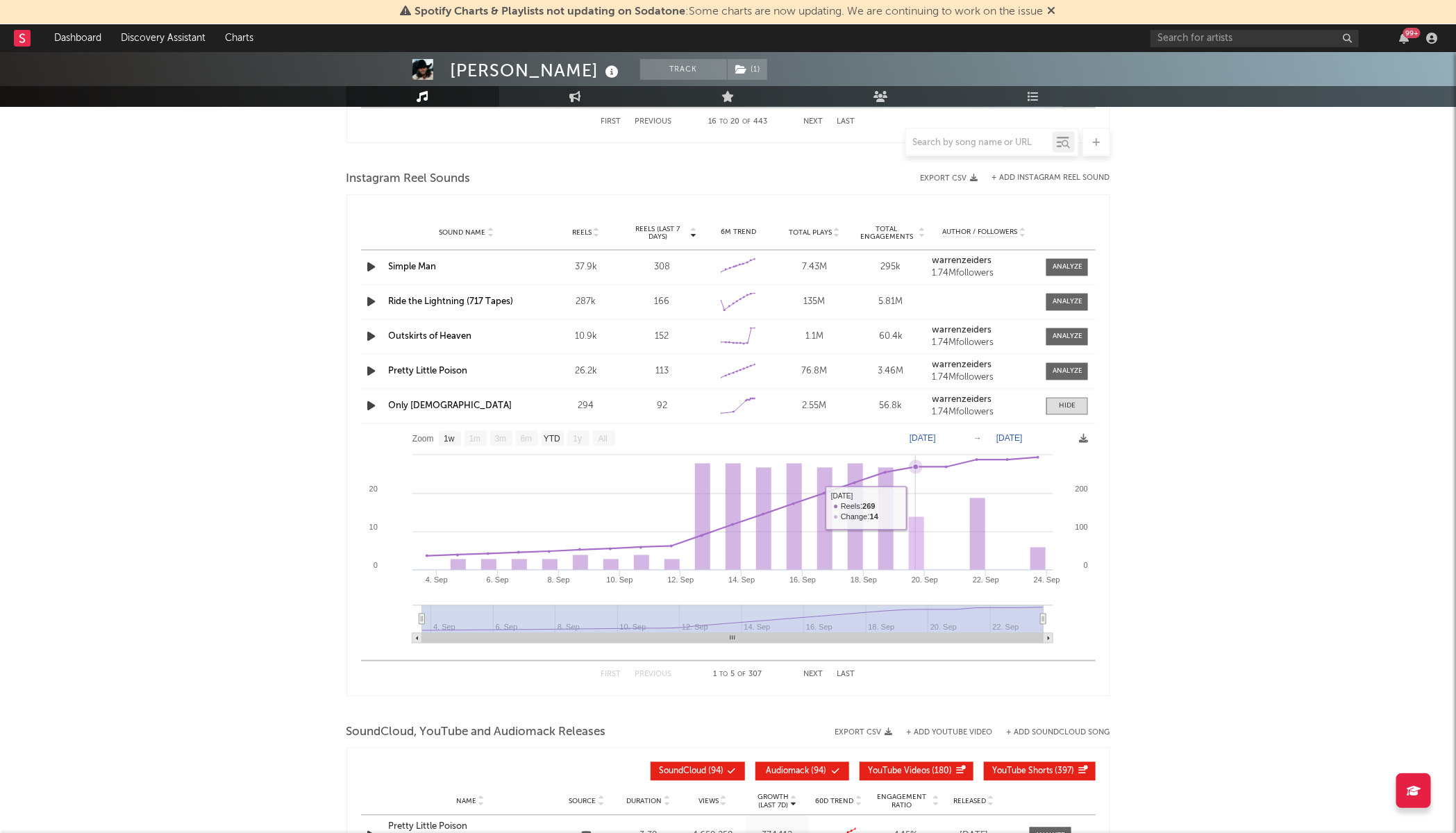
scroll to position [1475, 0]
